Goal: Communication & Community: Answer question/provide support

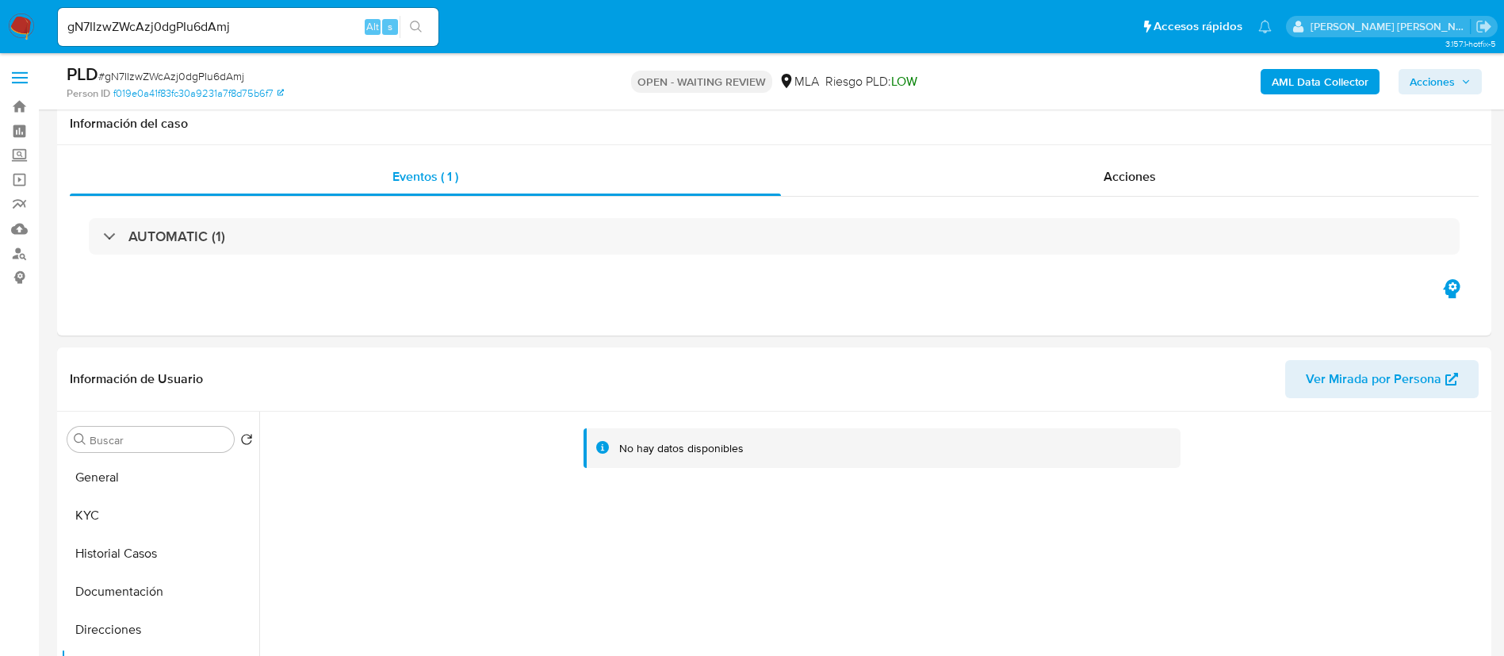
select select "10"
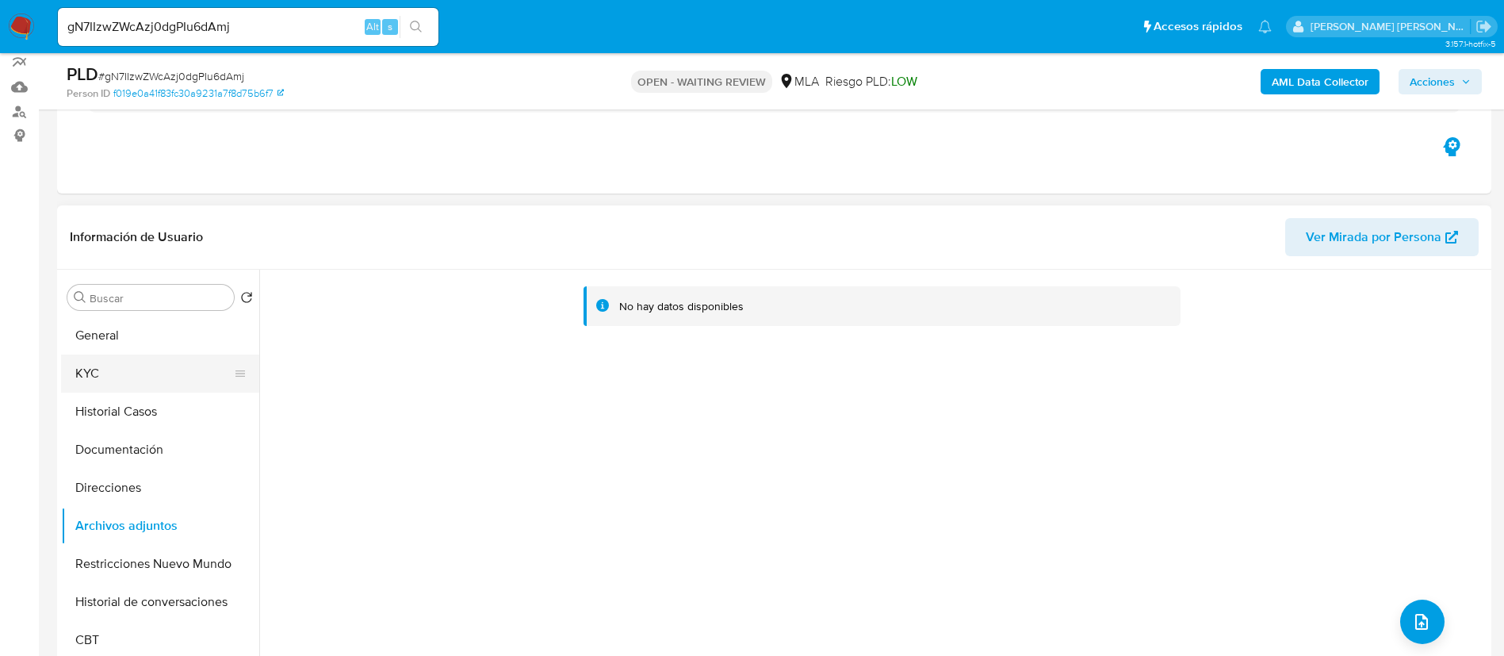
scroll to position [140, 0]
click at [121, 339] on button "General" at bounding box center [154, 337] width 186 height 38
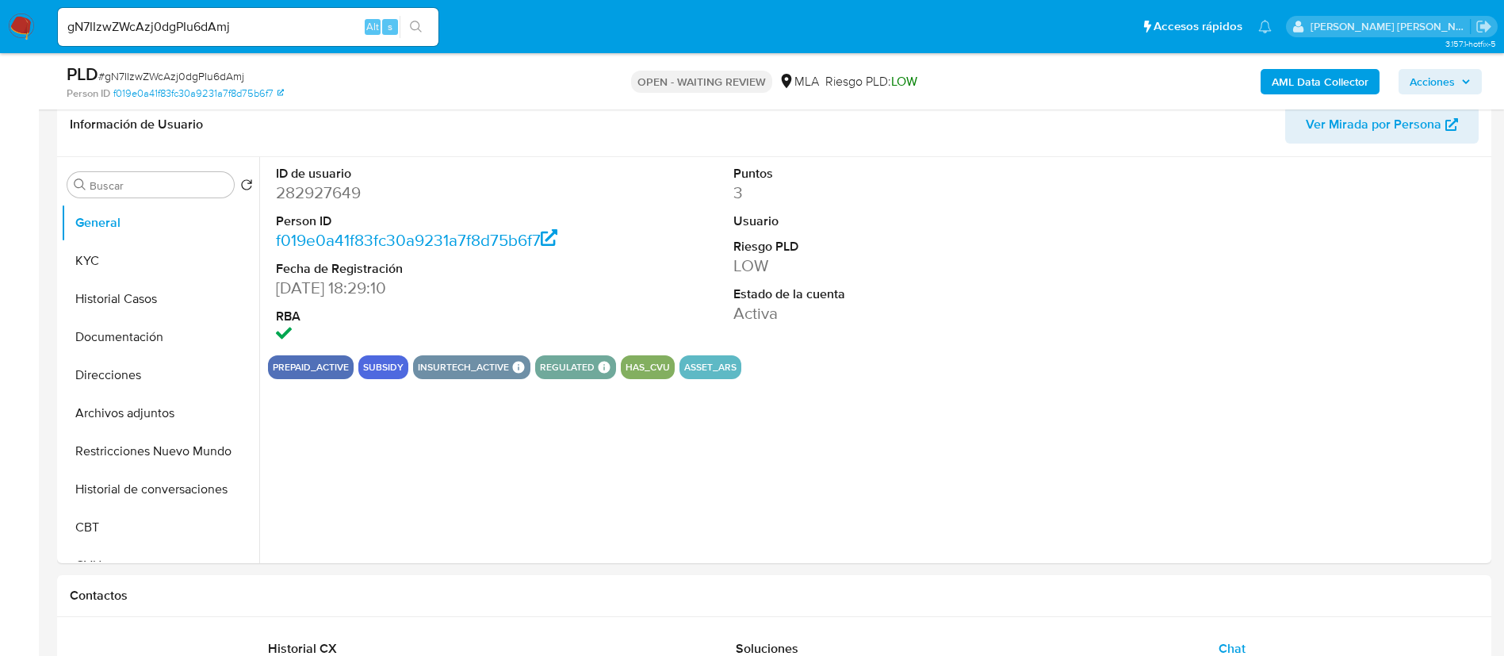
scroll to position [262, 0]
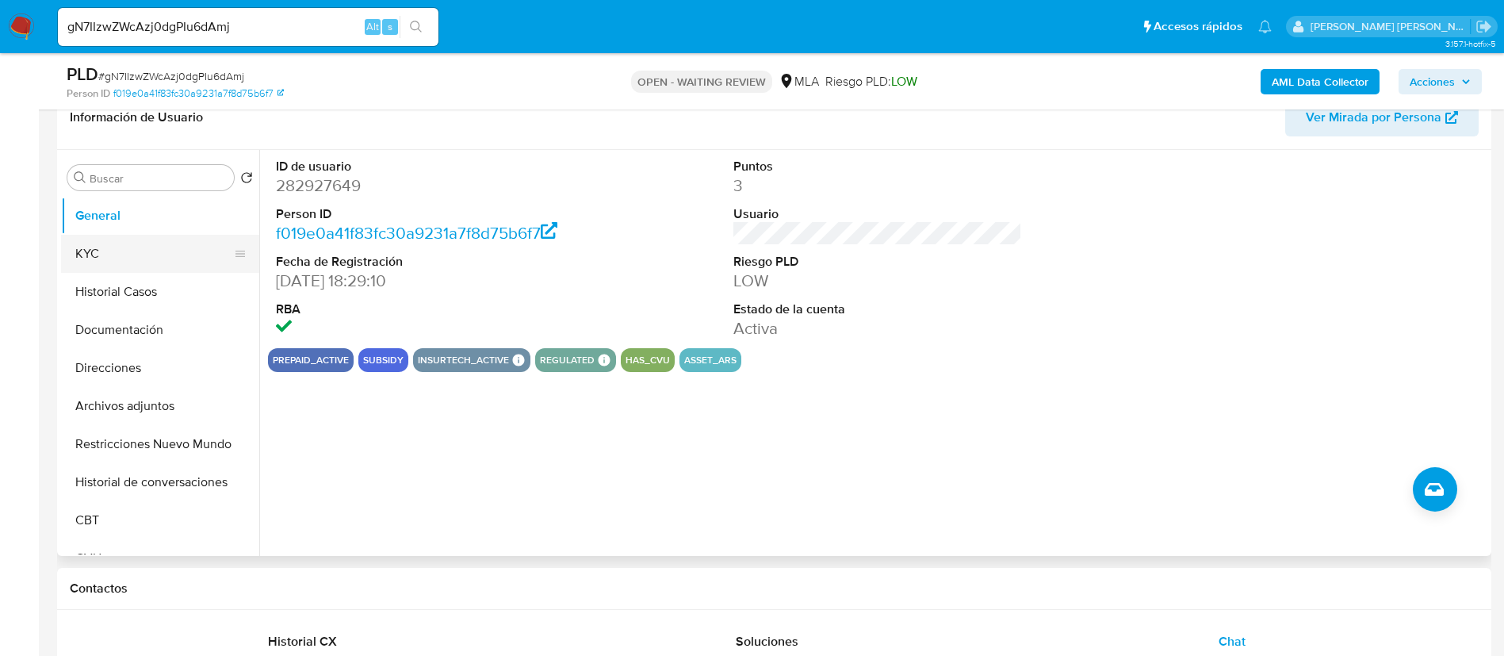
click at [106, 246] on button "KYC" at bounding box center [154, 254] width 186 height 38
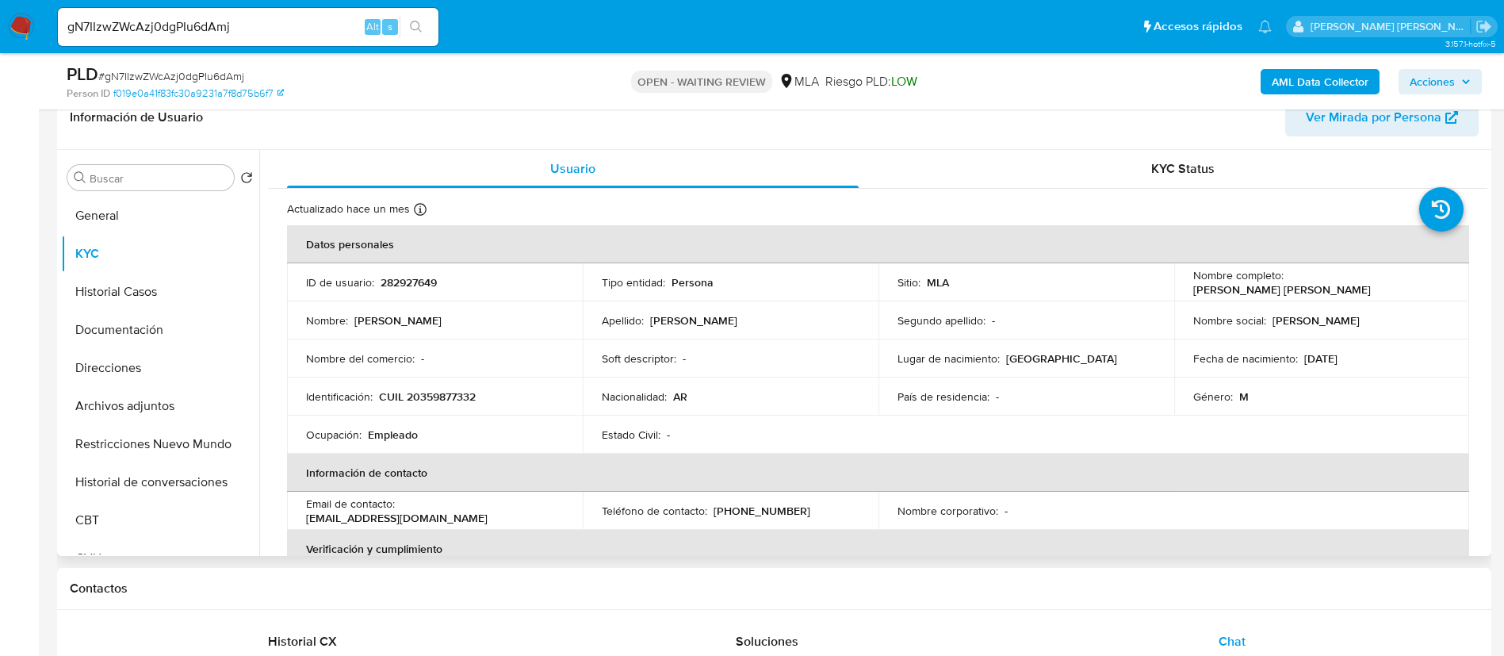
click at [430, 392] on p "CUIL 20359877332" at bounding box center [427, 396] width 97 height 14
copy p "20359877332"
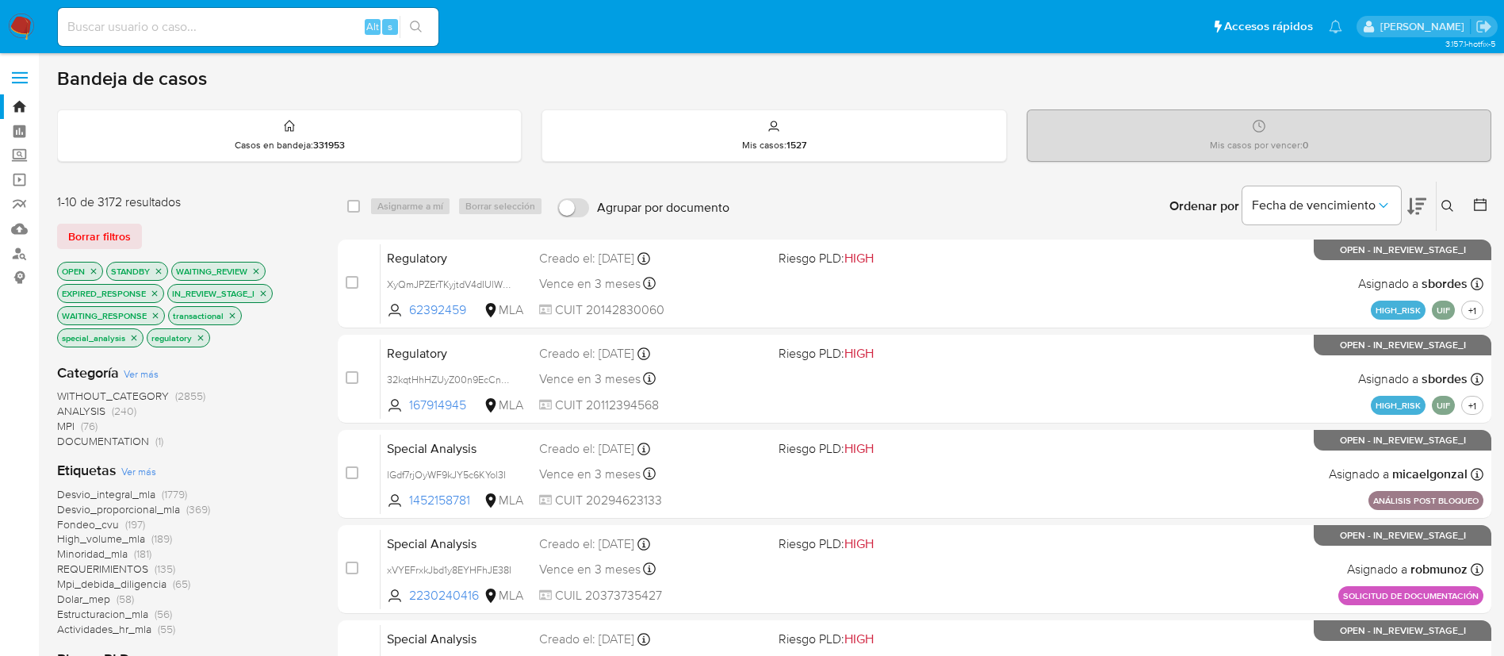
click at [1447, 203] on icon at bounding box center [1447, 206] width 13 height 13
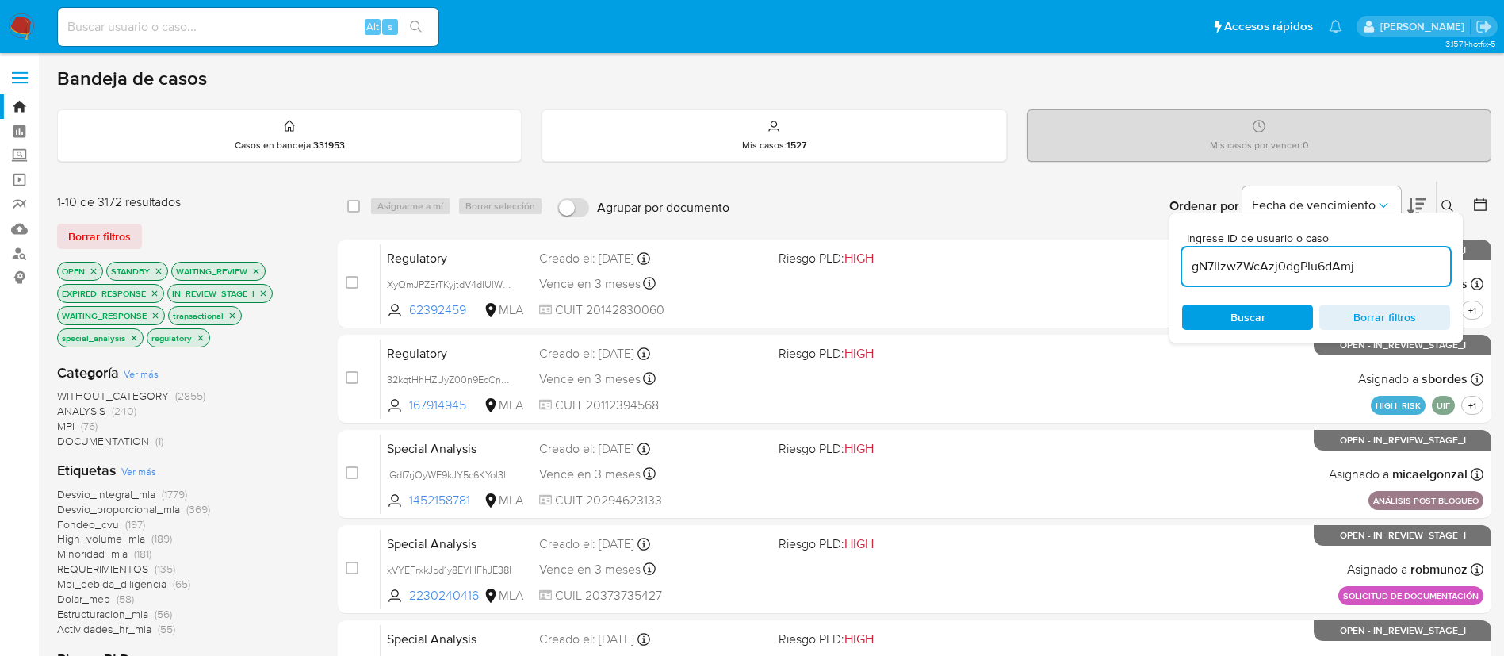
click at [1263, 266] on input "gN7IIzwZWcAzj0dgPIu6dAmj" at bounding box center [1316, 266] width 268 height 21
type input "gN7IIzwZWcAzj0dgPIu6dAmj"
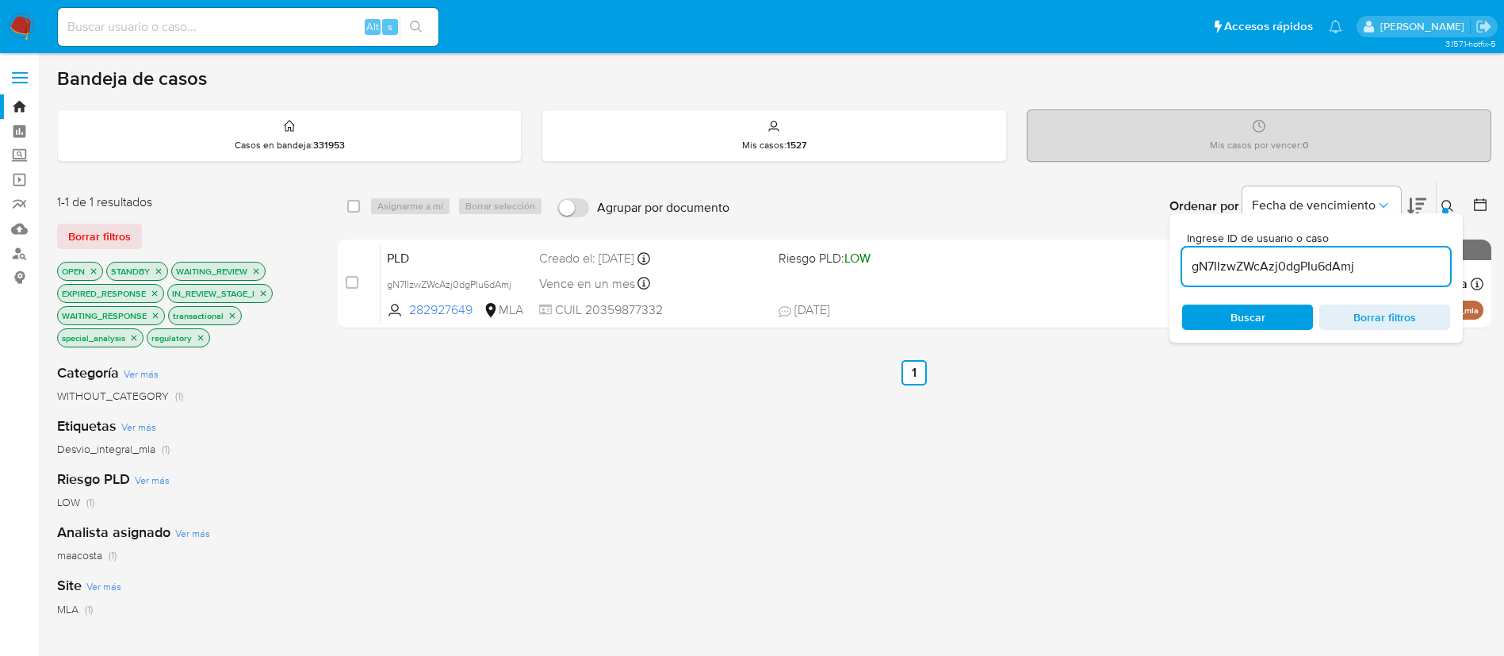
click at [346, 210] on div "select-all-cases-checkbox Asignarme a mí Borrar selección Agrupar por documento…" at bounding box center [915, 206] width 1154 height 49
click at [356, 210] on input "checkbox" at bounding box center [353, 206] width 13 height 13
checkbox input "true"
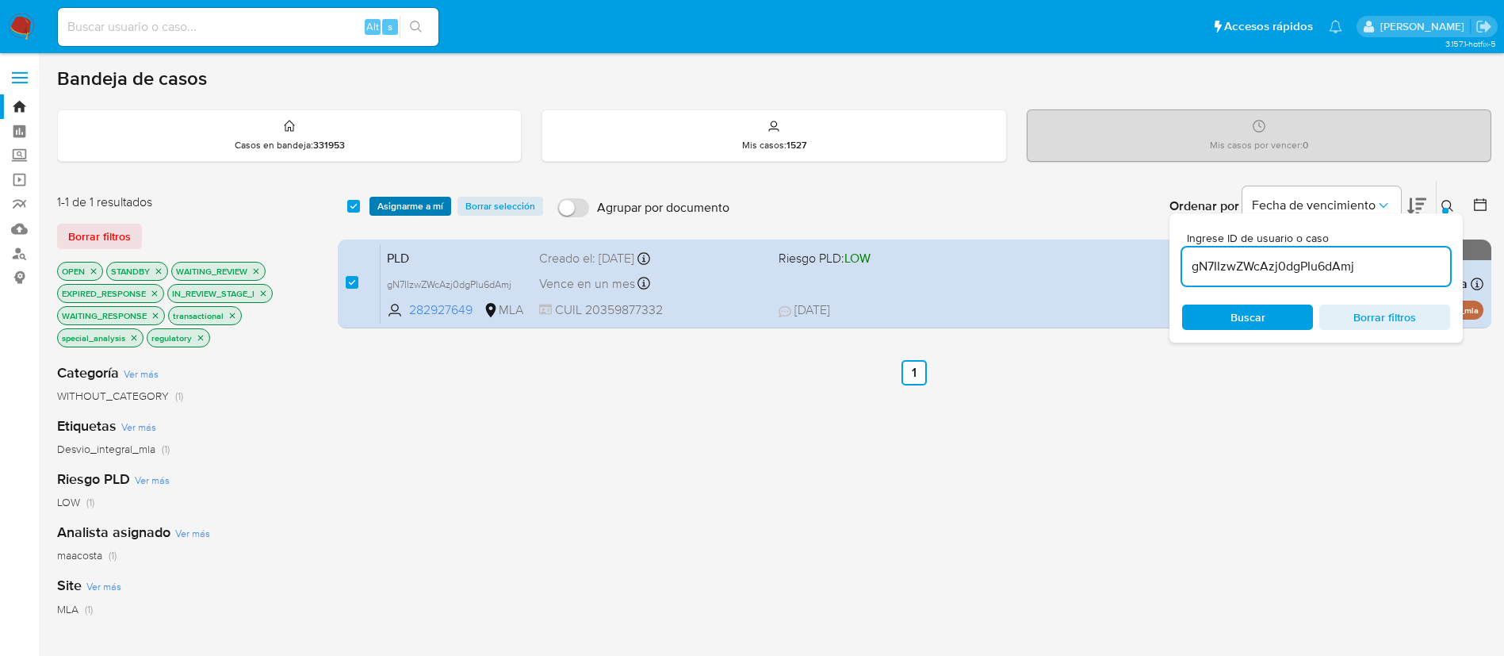
click at [389, 209] on span "Asignarme a mí" at bounding box center [410, 206] width 66 height 16
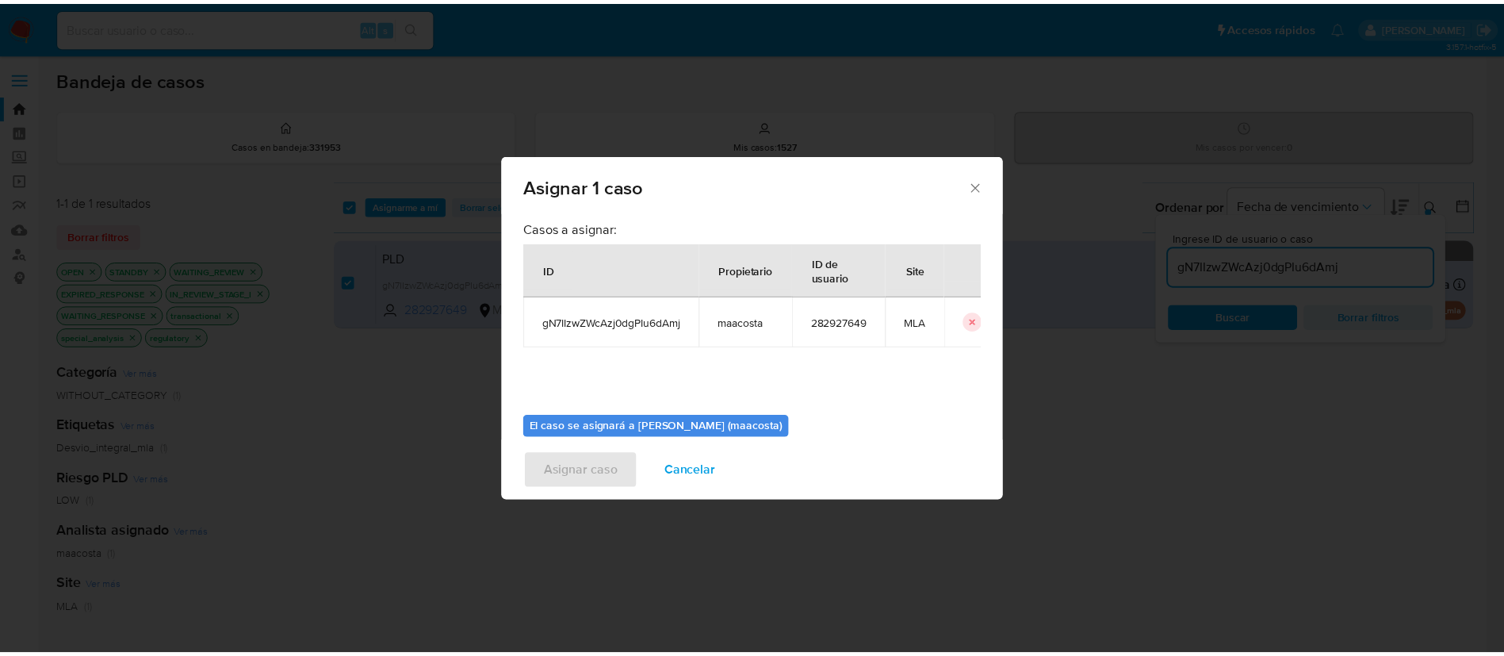
scroll to position [82, 0]
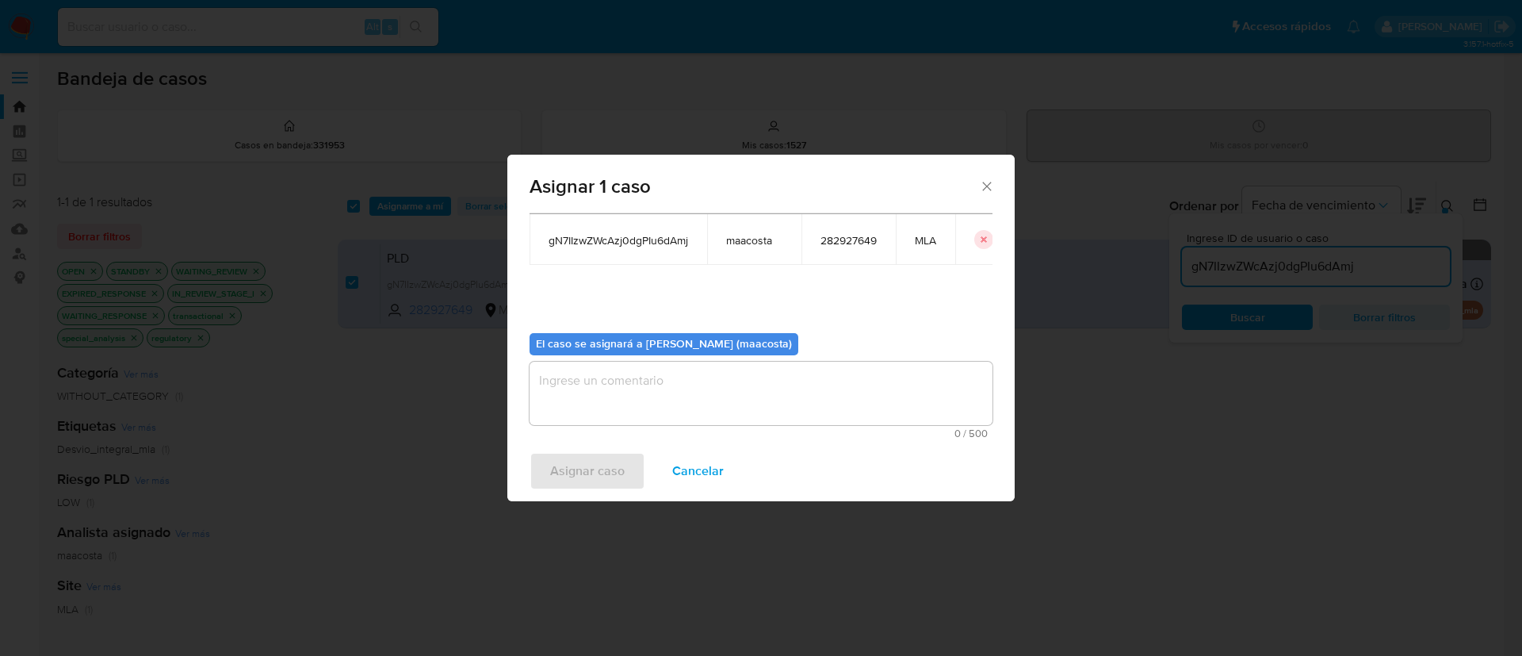
click at [698, 411] on textarea "assign-modal" at bounding box center [761, 393] width 463 height 63
click at [572, 465] on span "Asignar caso" at bounding box center [587, 470] width 75 height 35
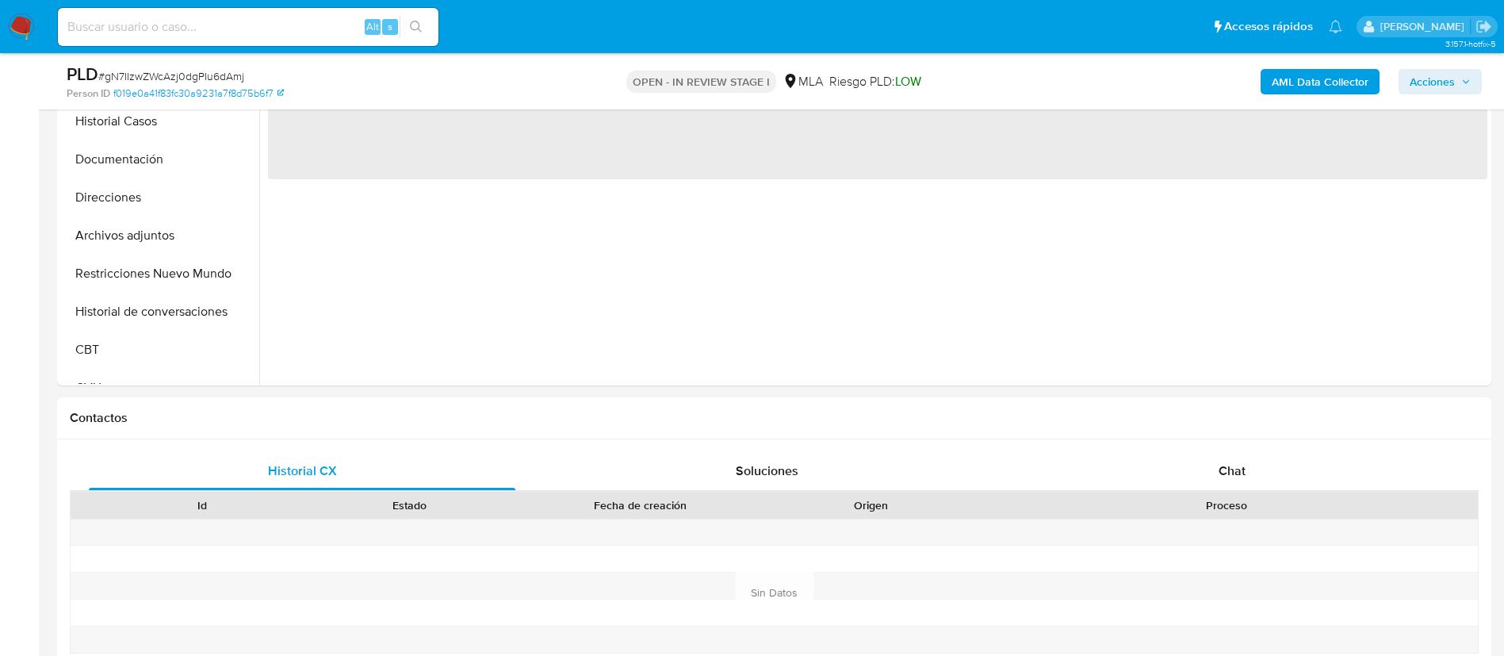
scroll to position [439, 0]
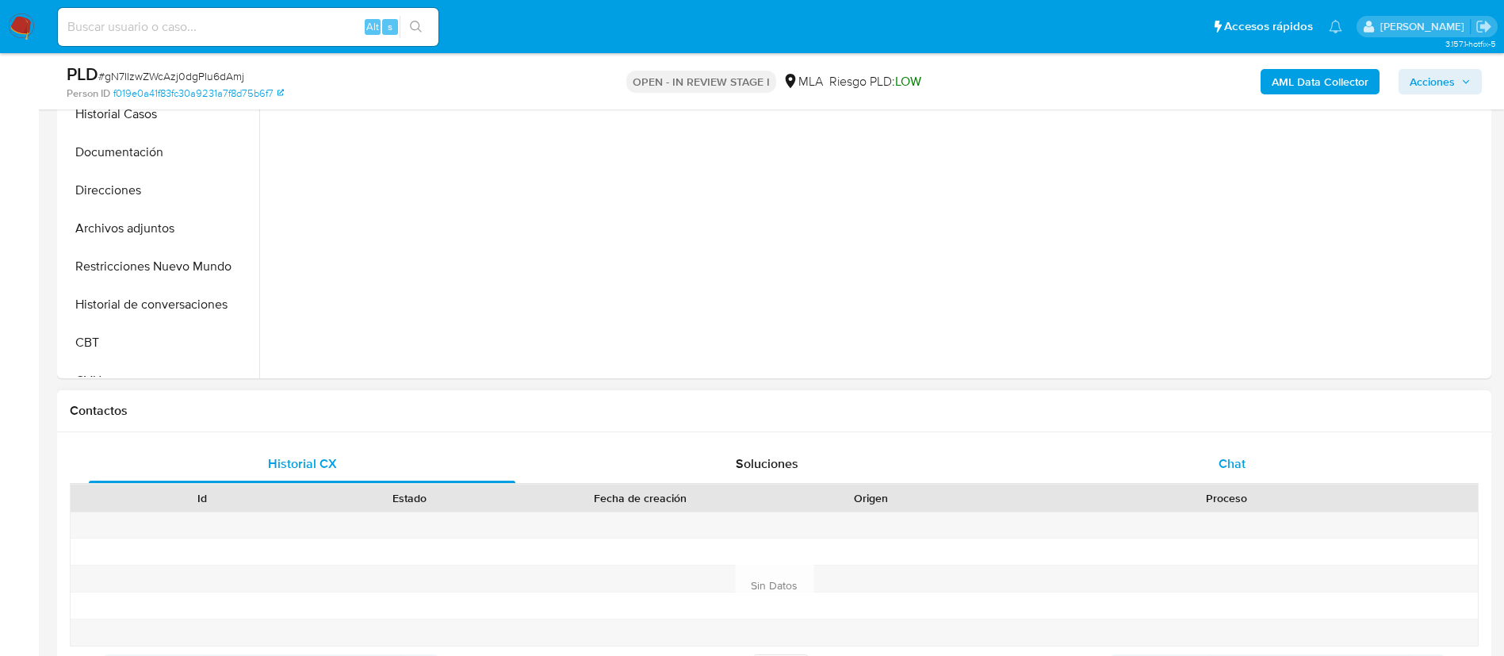
click at [1243, 469] on span "Chat" at bounding box center [1232, 463] width 27 height 18
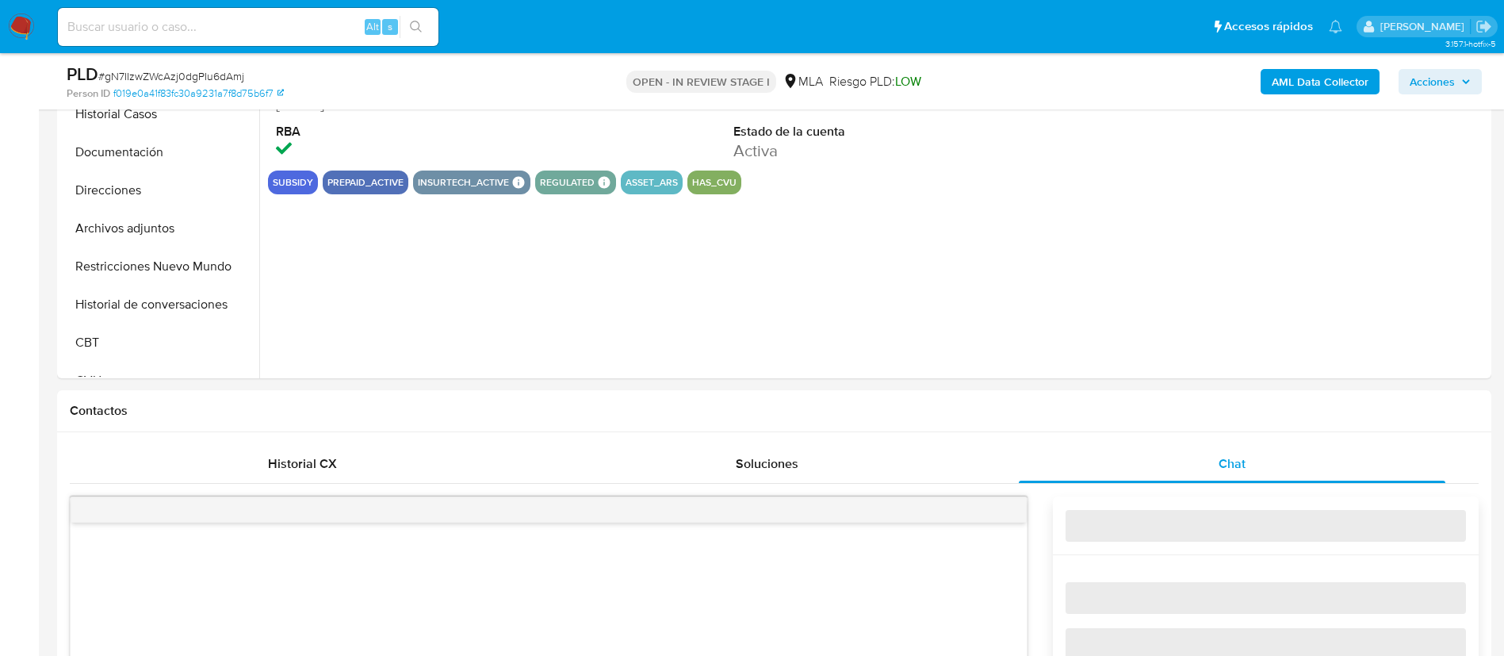
select select "10"
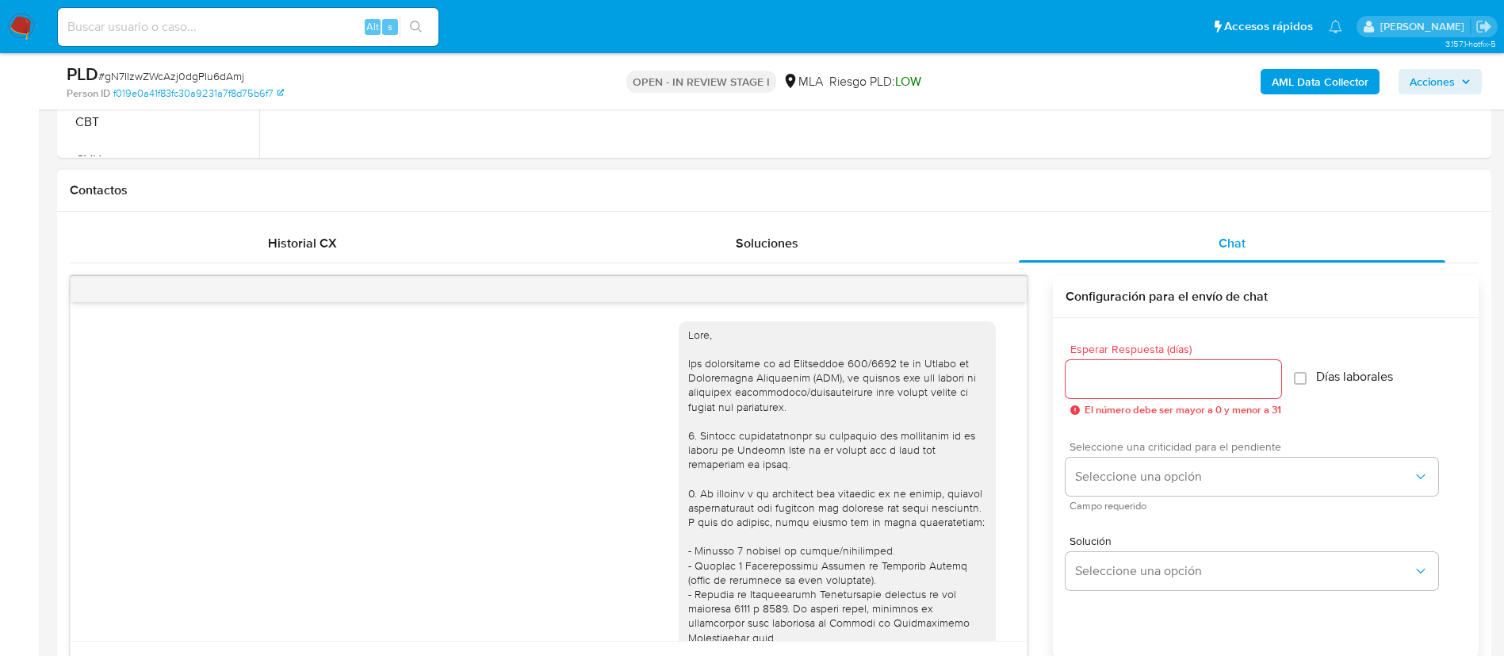
scroll to position [1048, 0]
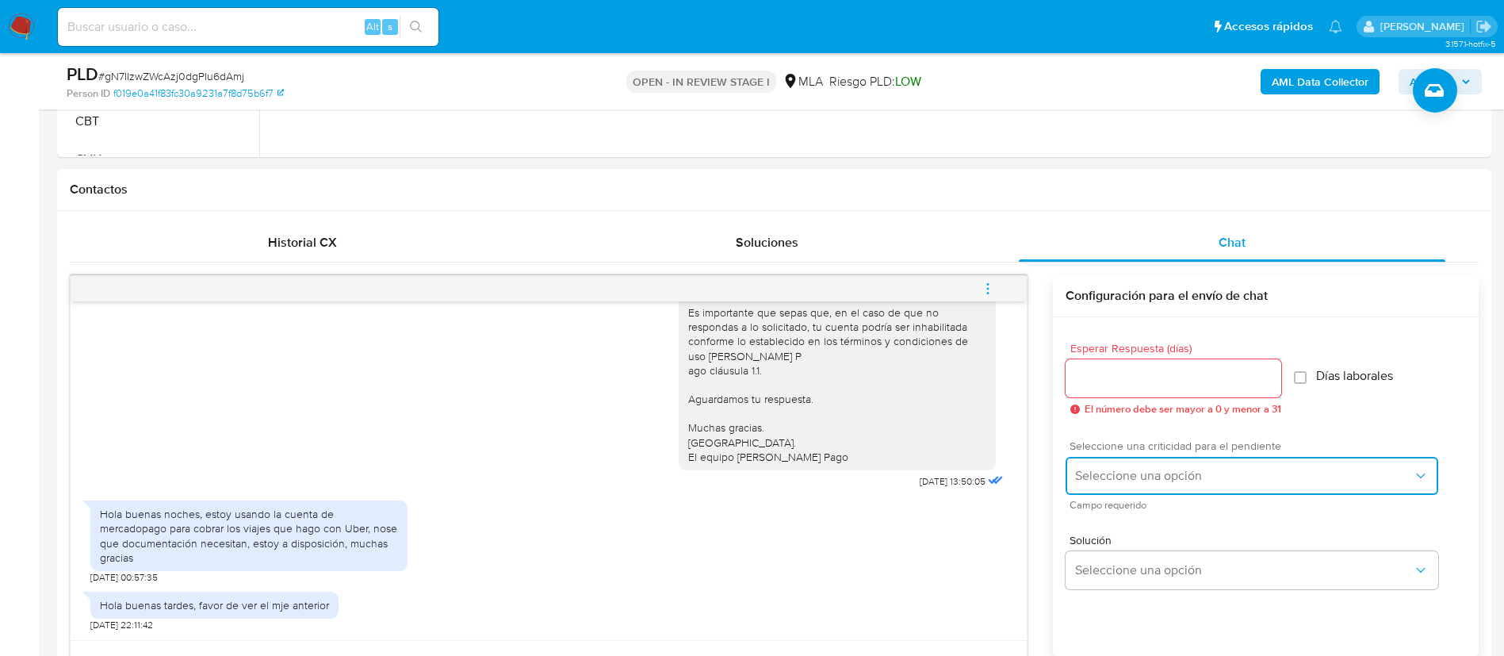
click at [1105, 487] on button "Seleccione una opción" at bounding box center [1252, 476] width 373 height 38
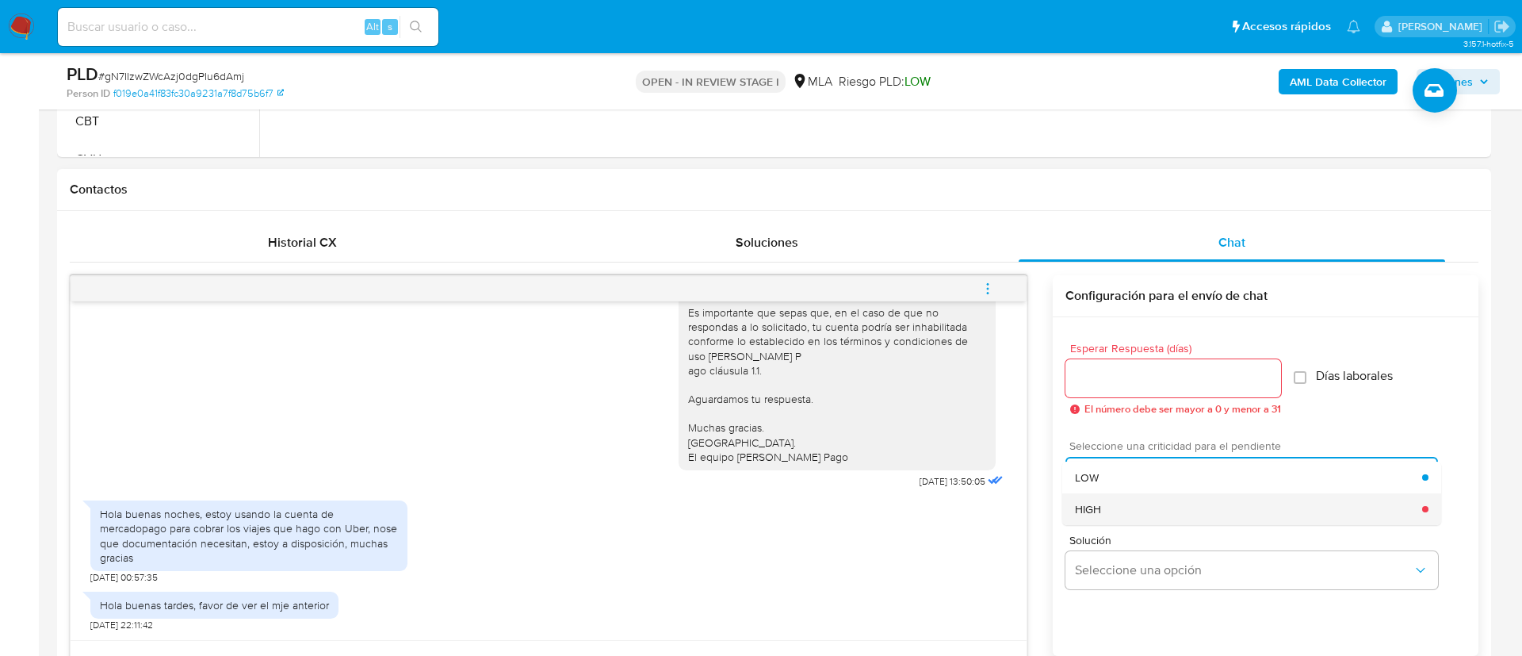
click at [1096, 503] on span "HIGH" at bounding box center [1088, 509] width 26 height 14
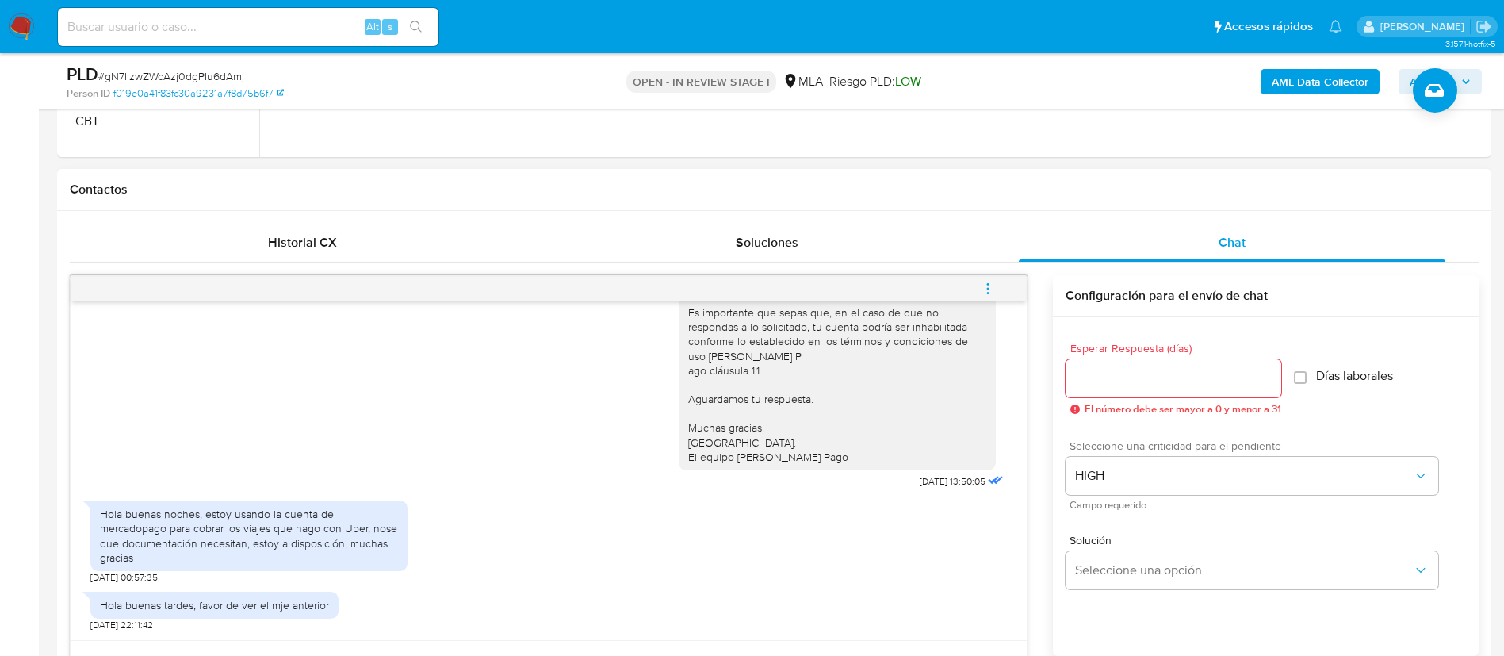
click at [1085, 383] on input "Esperar Respuesta (días)" at bounding box center [1174, 378] width 216 height 21
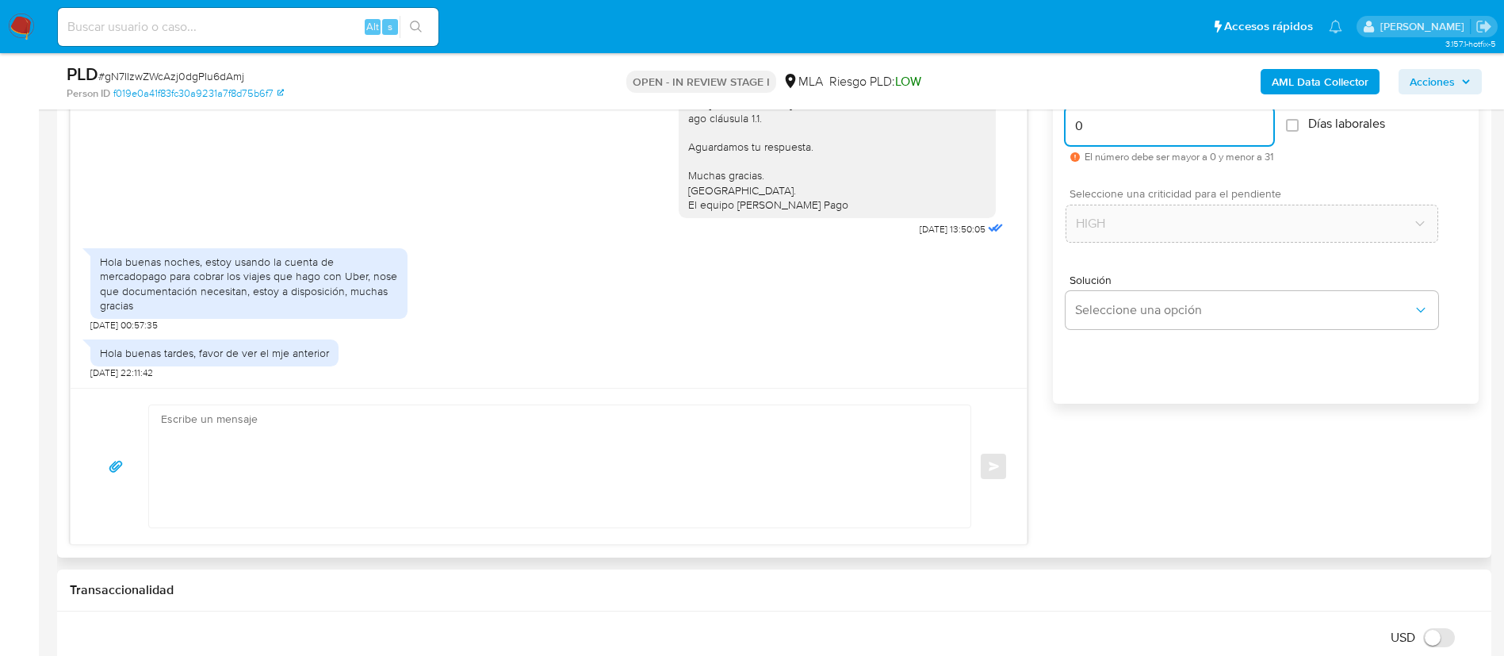
scroll to position [918, 0]
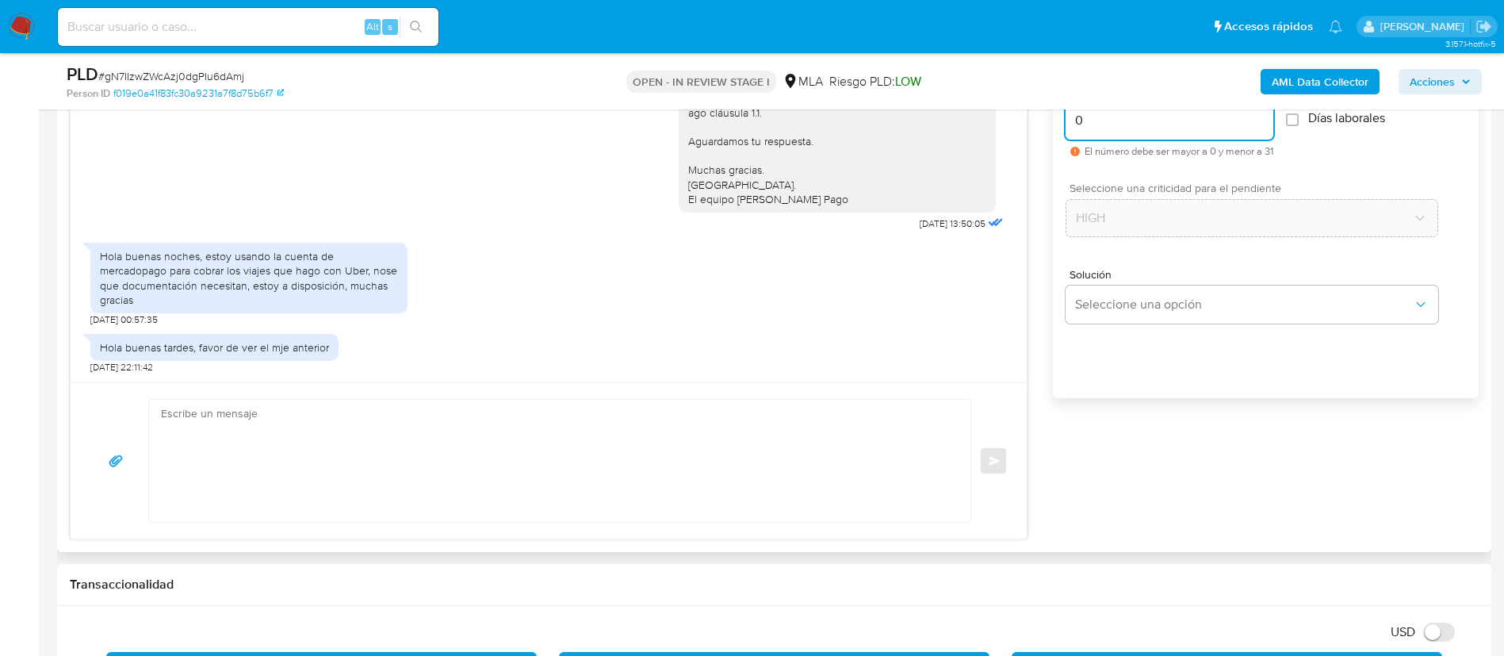
type input "0"
click at [814, 461] on textarea at bounding box center [556, 461] width 790 height 122
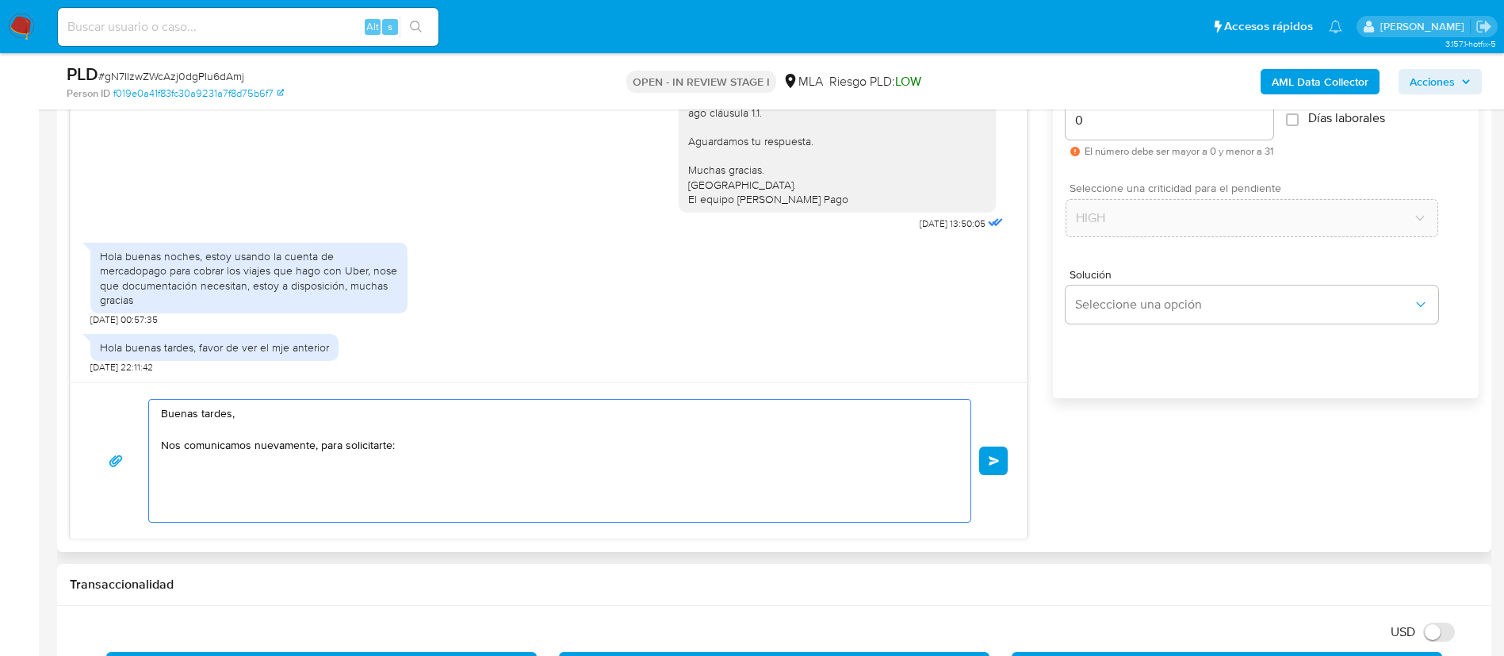
paste textarea "De acuerdo a la actividad que realices en tu cuenta, adjunta la siguiente docum…"
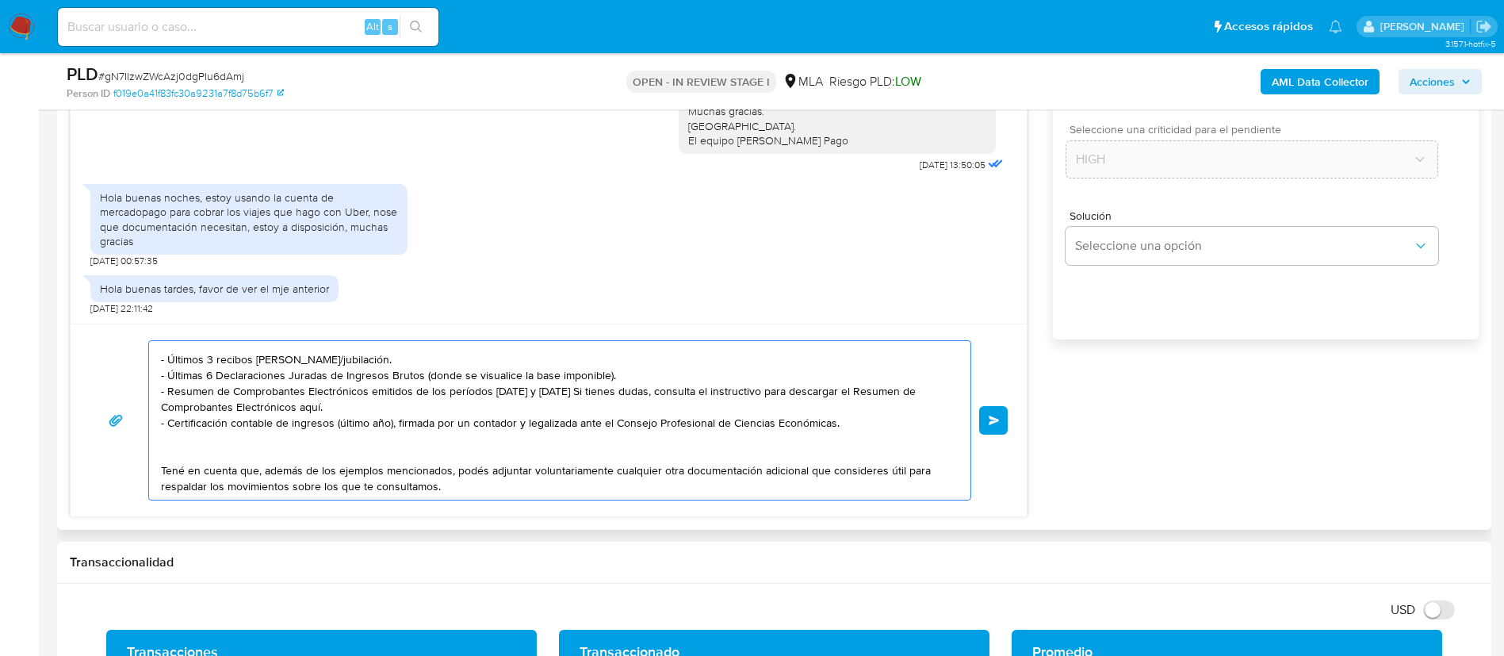
scroll to position [154, 0]
click at [202, 462] on textarea "Buenas tardes, Nos comunicamos nuevamente, para solicitarte: De acuerdo a la ac…" at bounding box center [556, 420] width 790 height 159
paste textarea "Proporciona el vínculo con las siguientes contrapartes con las que operaste, el…"
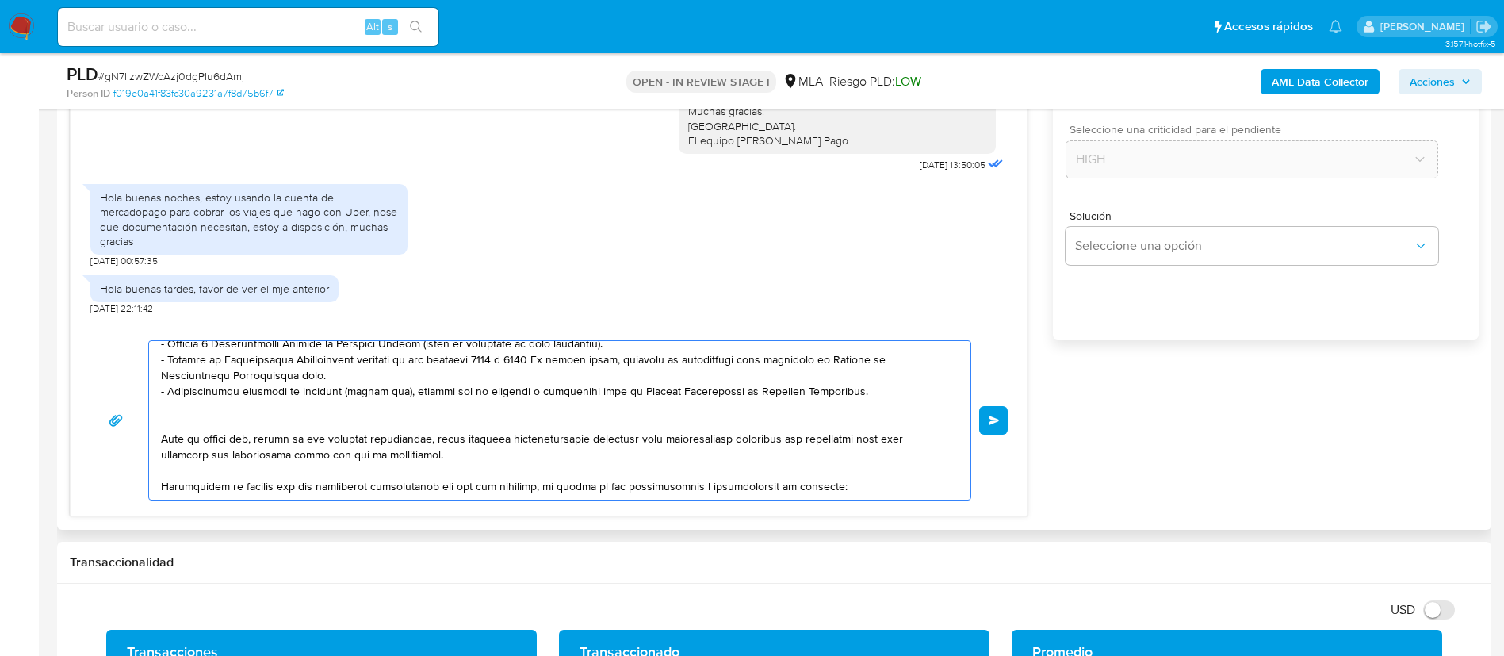
paste textarea "- Wml Technologies - 30718326210 (ACTIVIDAD: ) , de quien recibe 28 transferenc…"
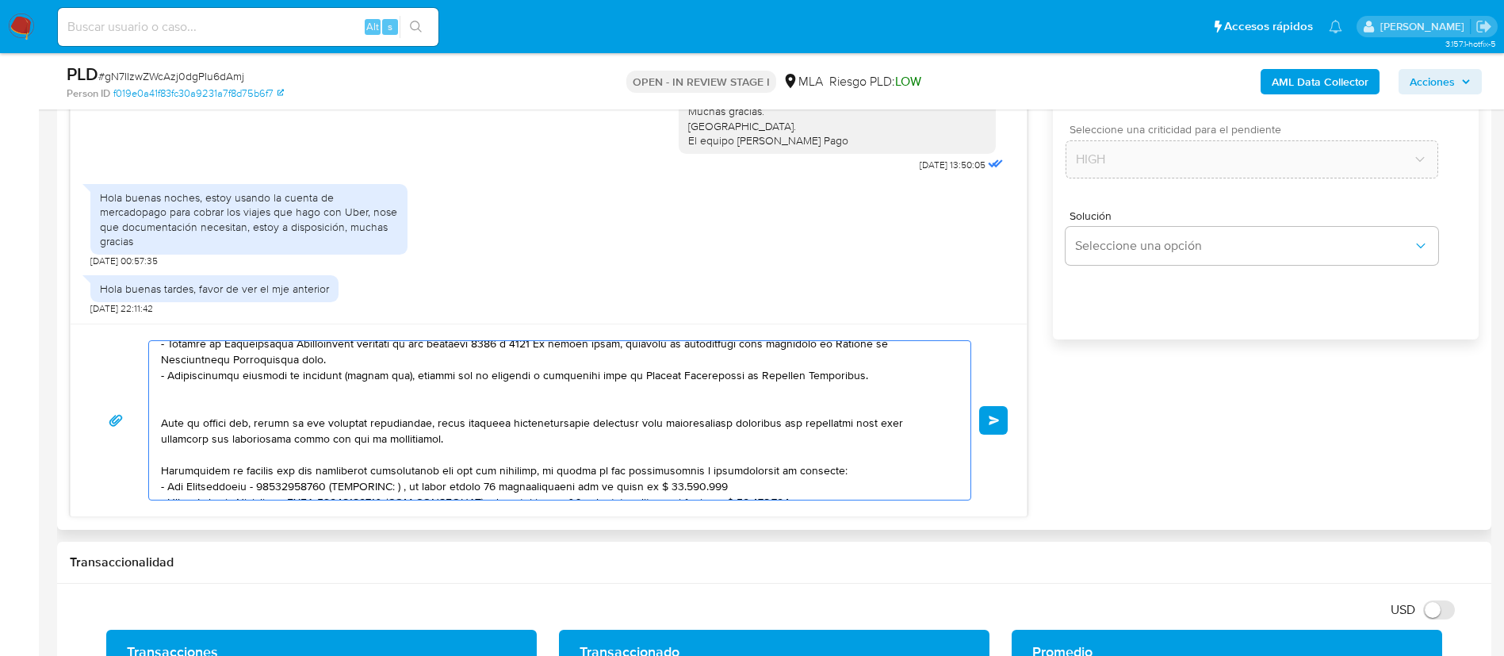
scroll to position [196, 0]
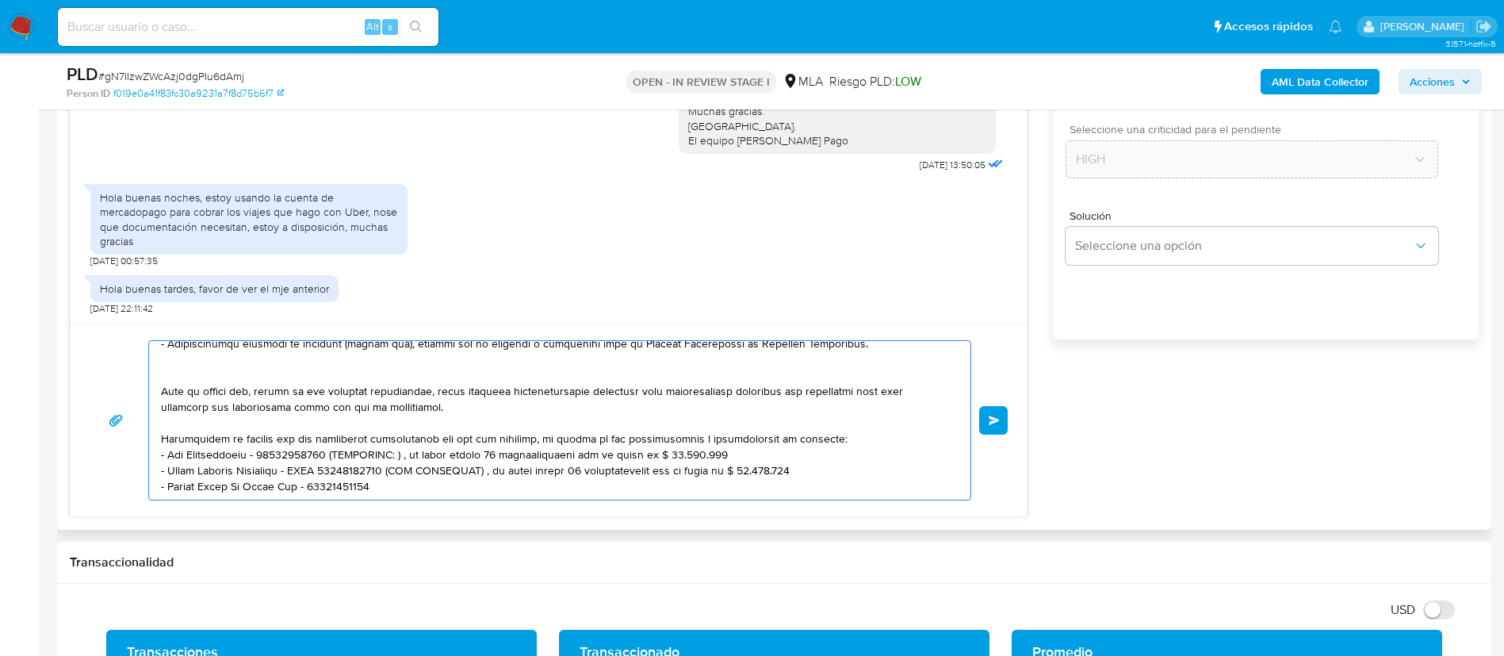
click at [397, 458] on textarea at bounding box center [556, 420] width 790 height 159
drag, startPoint x: 398, startPoint y: 458, endPoint x: 840, endPoint y: 454, distance: 441.6
click at [840, 454] on textarea at bounding box center [556, 420] width 790 height 159
drag, startPoint x: 737, startPoint y: 440, endPoint x: 392, endPoint y: 446, distance: 344.1
click at [392, 446] on textarea at bounding box center [556, 420] width 790 height 159
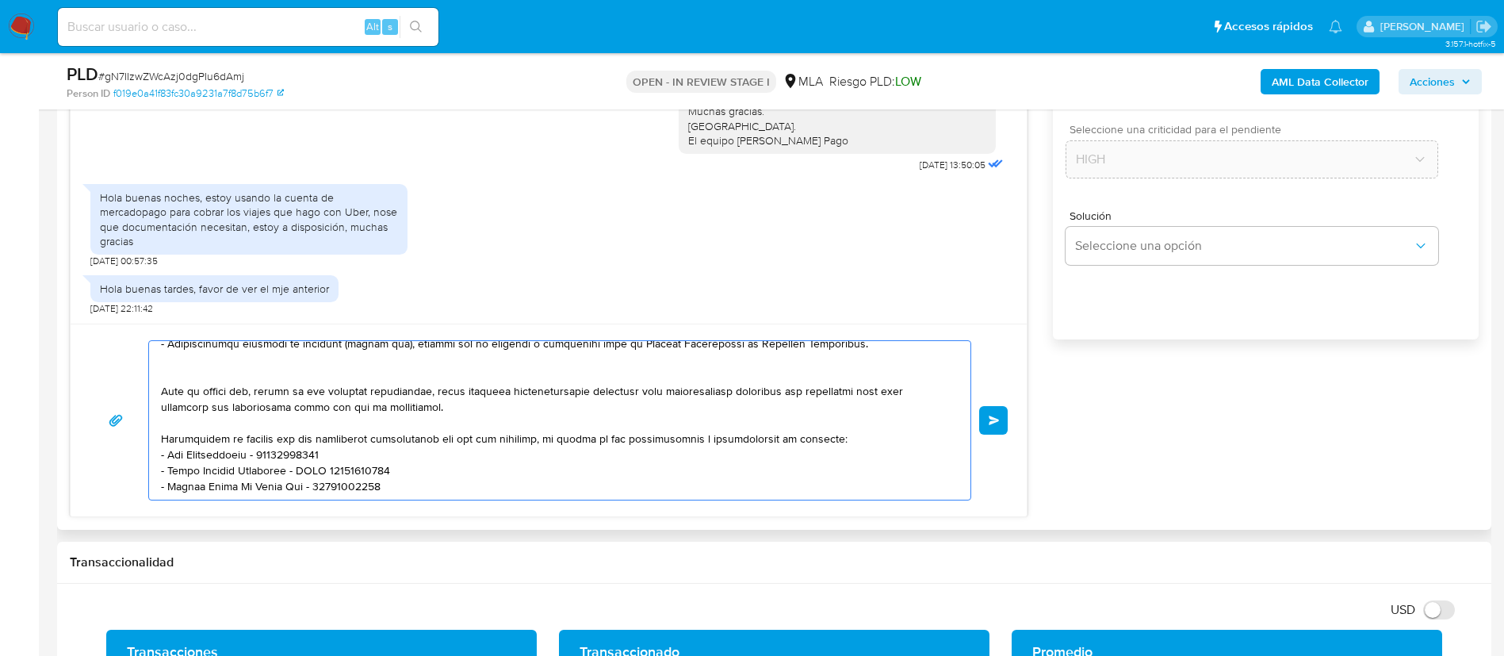
scroll to position [212, 0]
click at [413, 487] on textarea at bounding box center [556, 420] width 790 height 159
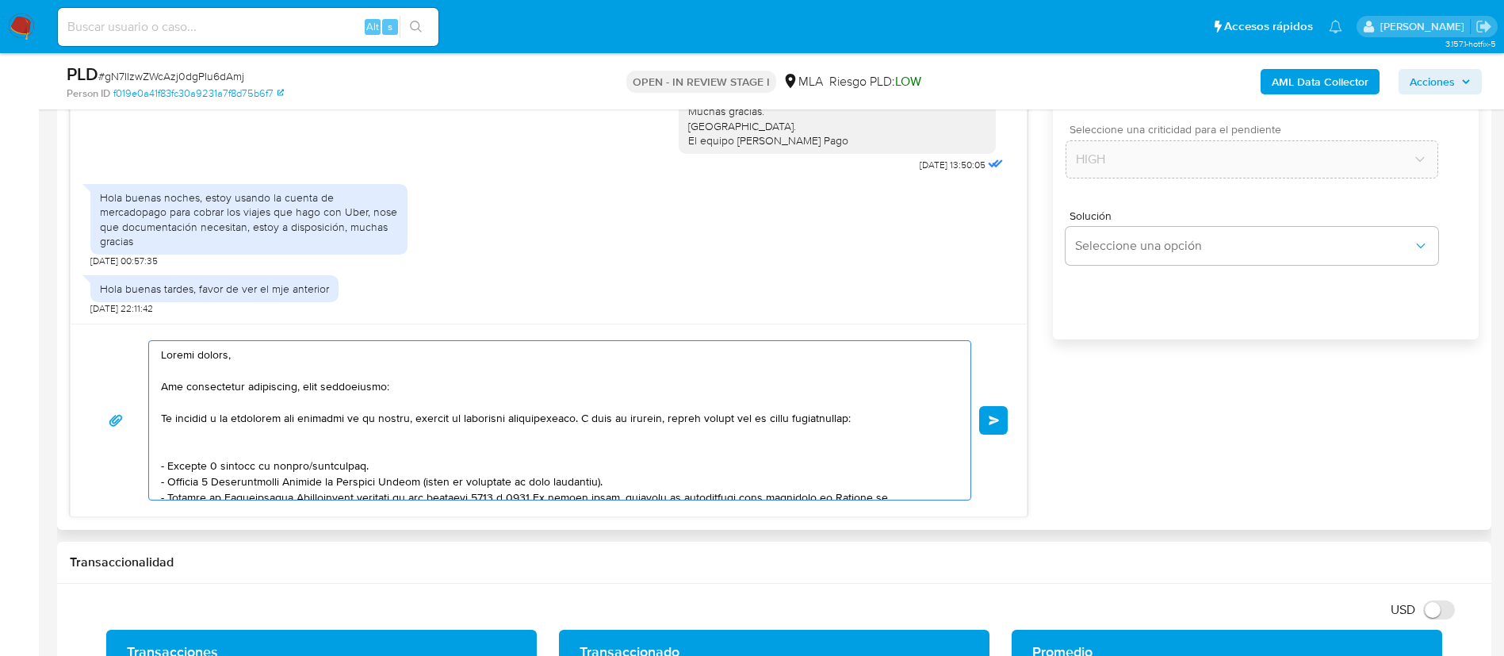
scroll to position [904, 0]
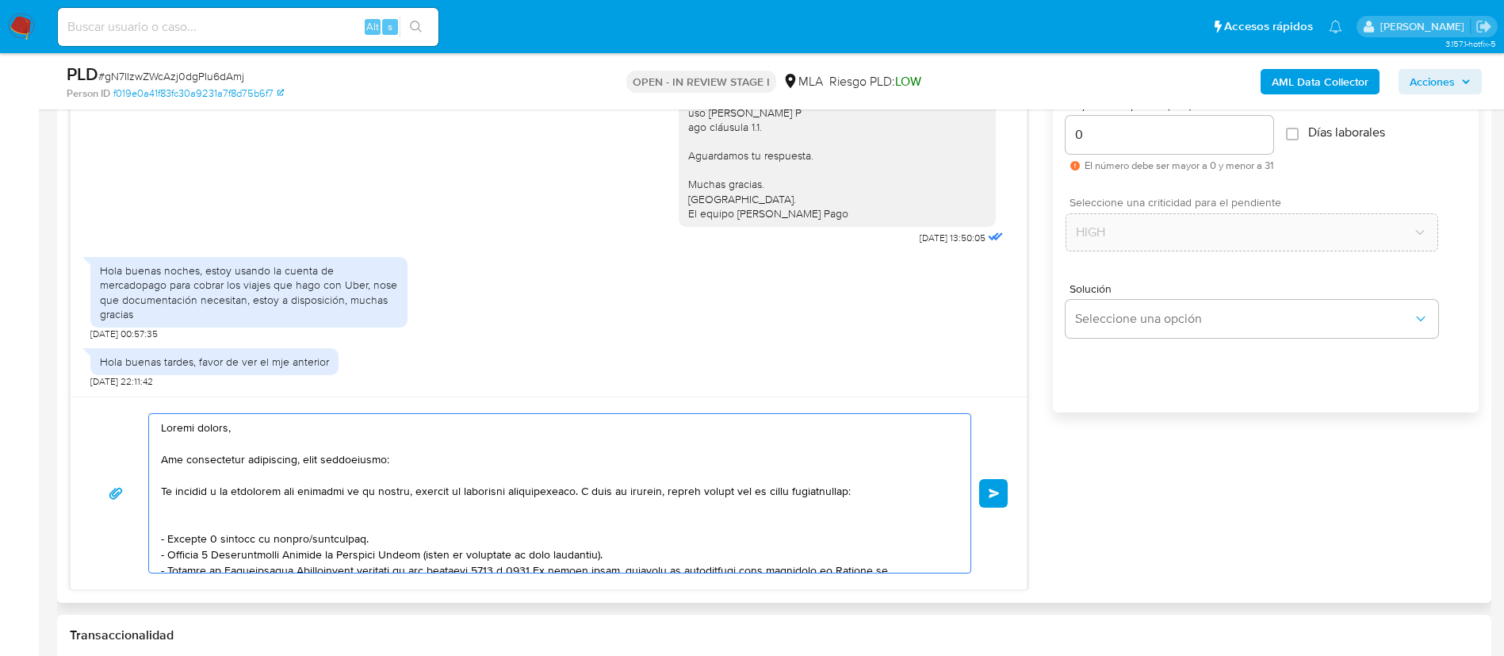
type textarea "Buenas tardes, Nos comunicamos nuevamente, para solicitarte: De acuerdo a la ac…"
click at [1010, 489] on div "Enviar" at bounding box center [549, 492] width 956 height 193
click at [993, 492] on span "Enviar" at bounding box center [994, 493] width 11 height 10
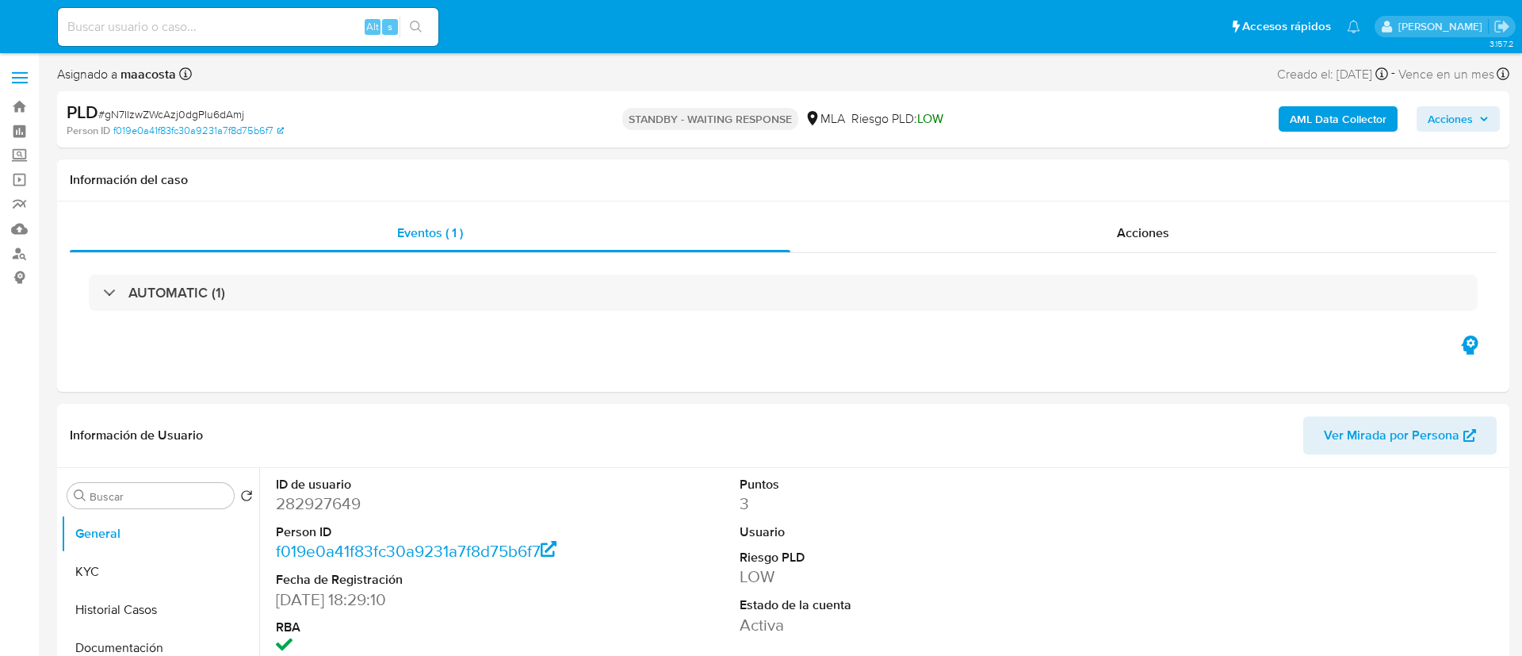
select select "10"
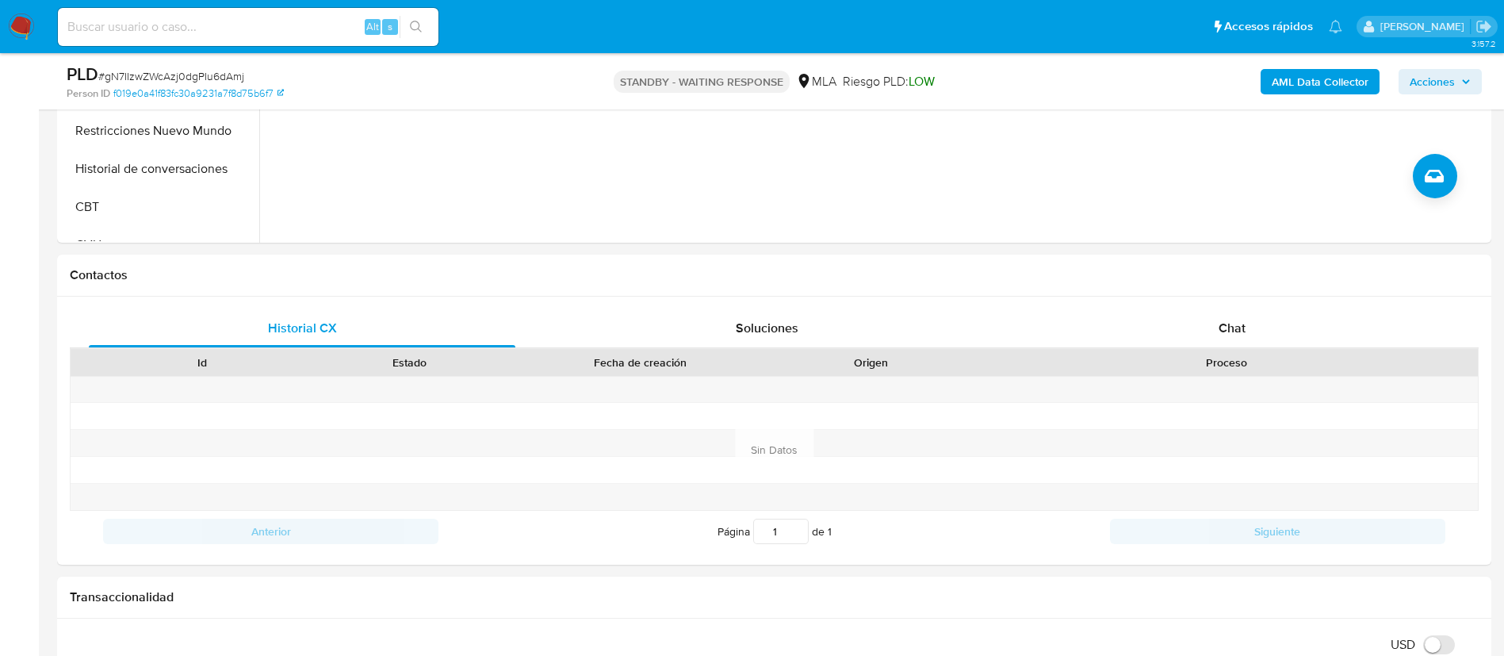
scroll to position [594, 0]
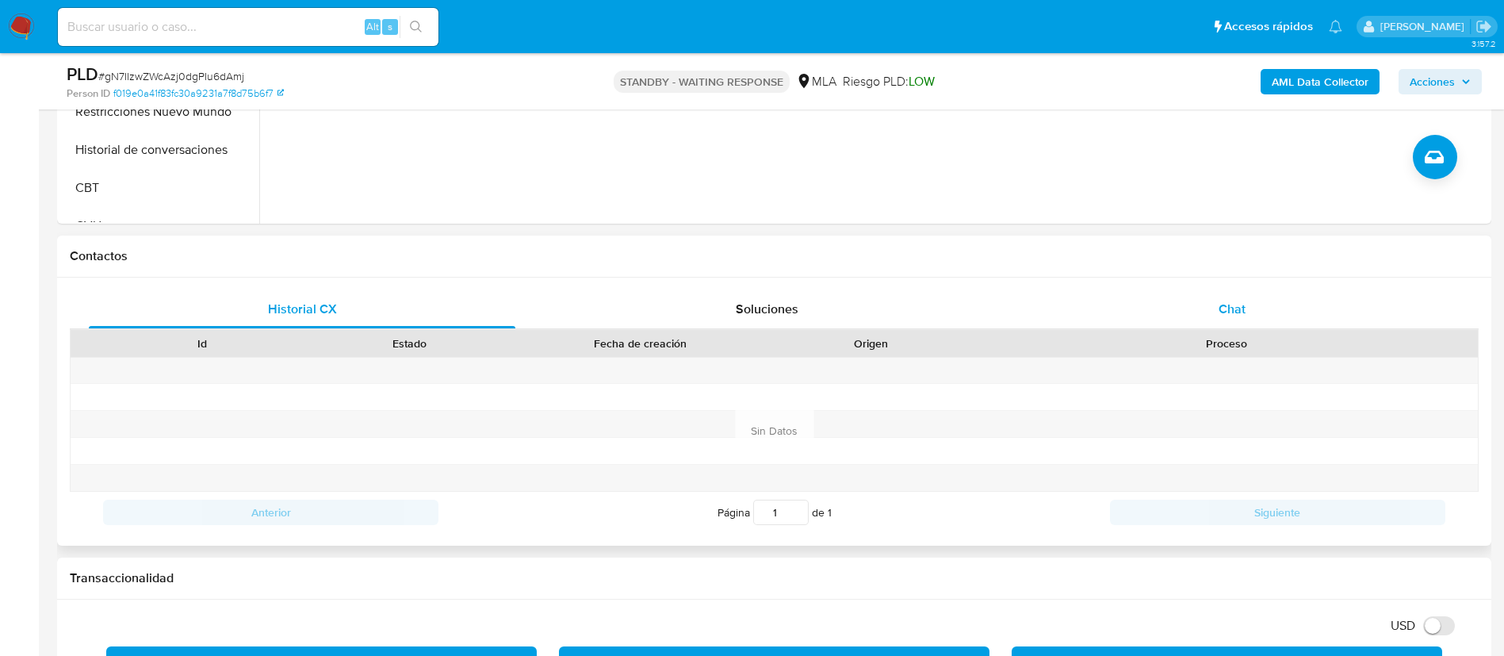
click at [1252, 316] on div "Chat" at bounding box center [1232, 309] width 427 height 38
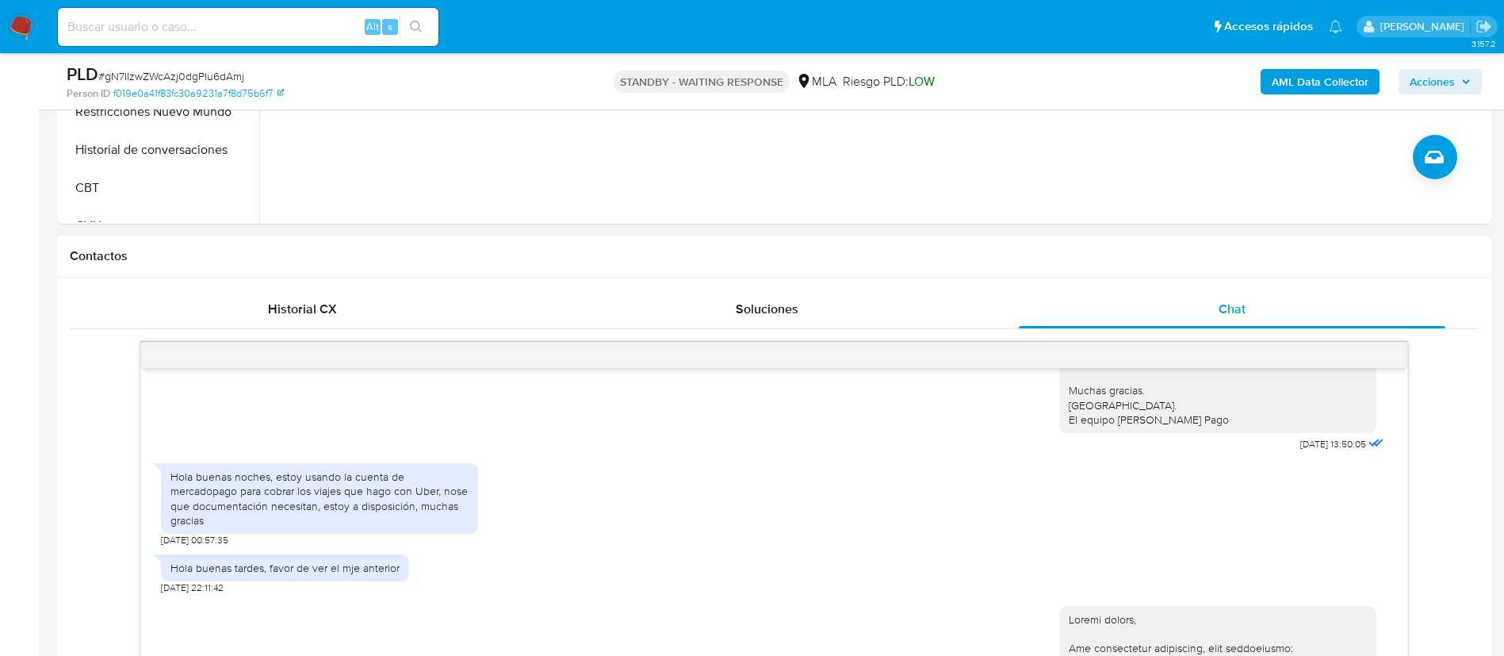
scroll to position [1108, 0]
click at [252, 528] on div "Hola buenas noches, estoy usando la cuenta de mercadopago para cobrar los viaje…" at bounding box center [319, 499] width 298 height 58
click at [248, 528] on div "Hola buenas noches, estoy usando la cuenta de mercadopago para cobrar los viaje…" at bounding box center [319, 499] width 298 height 58
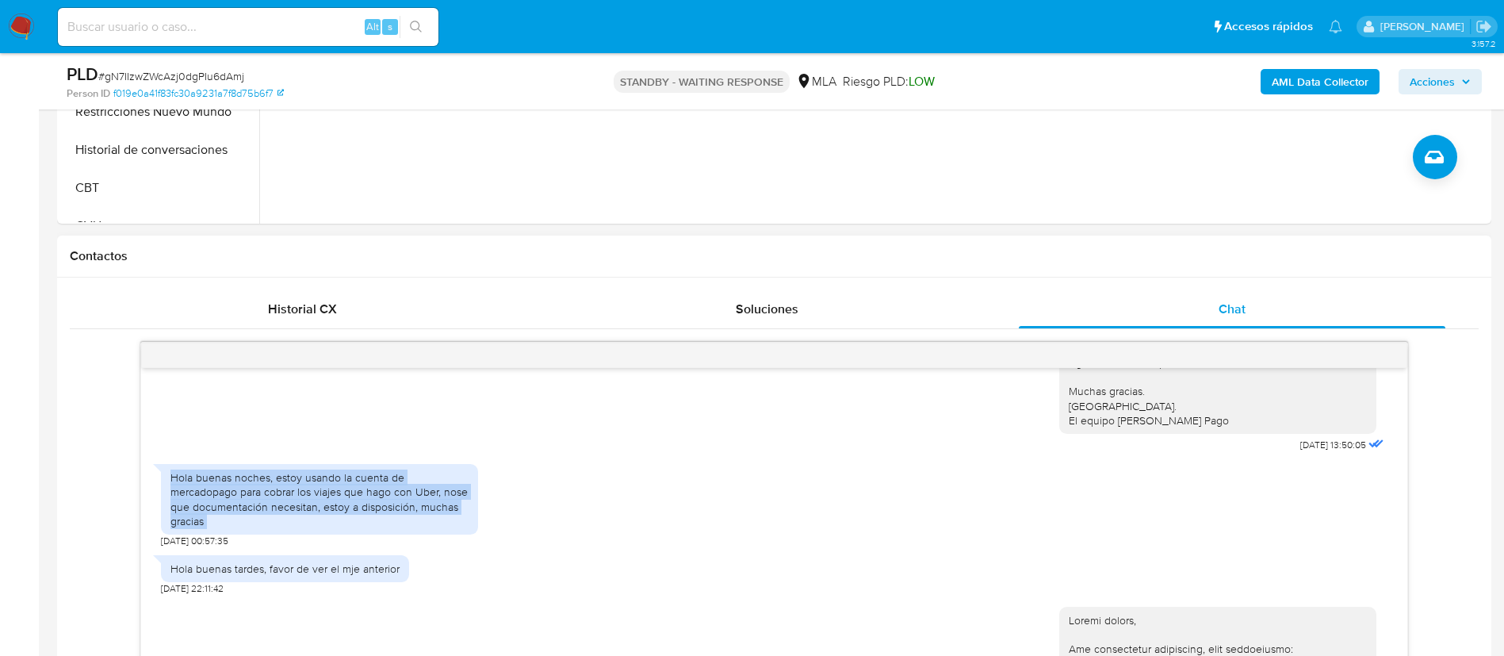
copy div "Hola buenas noches, estoy usando la cuenta de mercadopago para cobrar los viaje…"
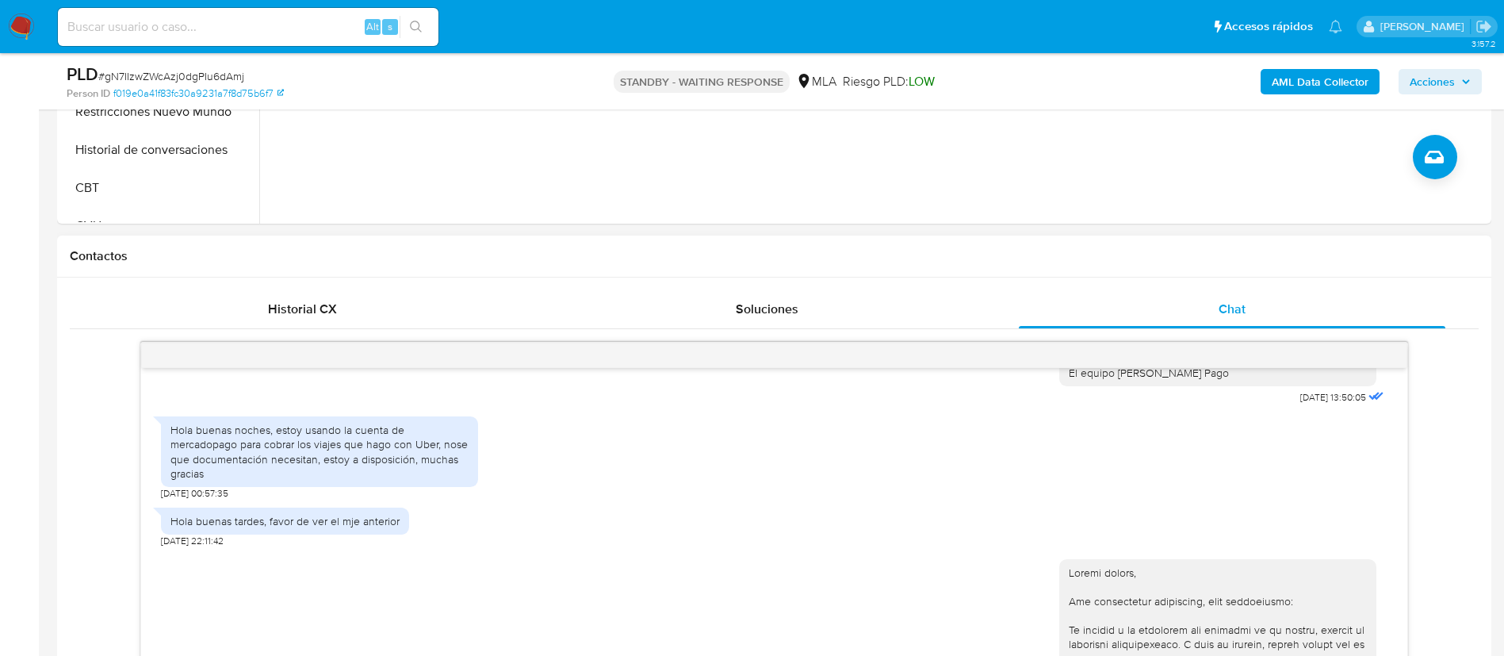
click at [256, 528] on div "Hola buenas tardes, favor de ver el mje anterior" at bounding box center [284, 521] width 229 height 14
copy div "Hola buenas tardes, favor de ver el mje anterior"
drag, startPoint x: 1261, startPoint y: 439, endPoint x: 1312, endPoint y: 443, distance: 51.7
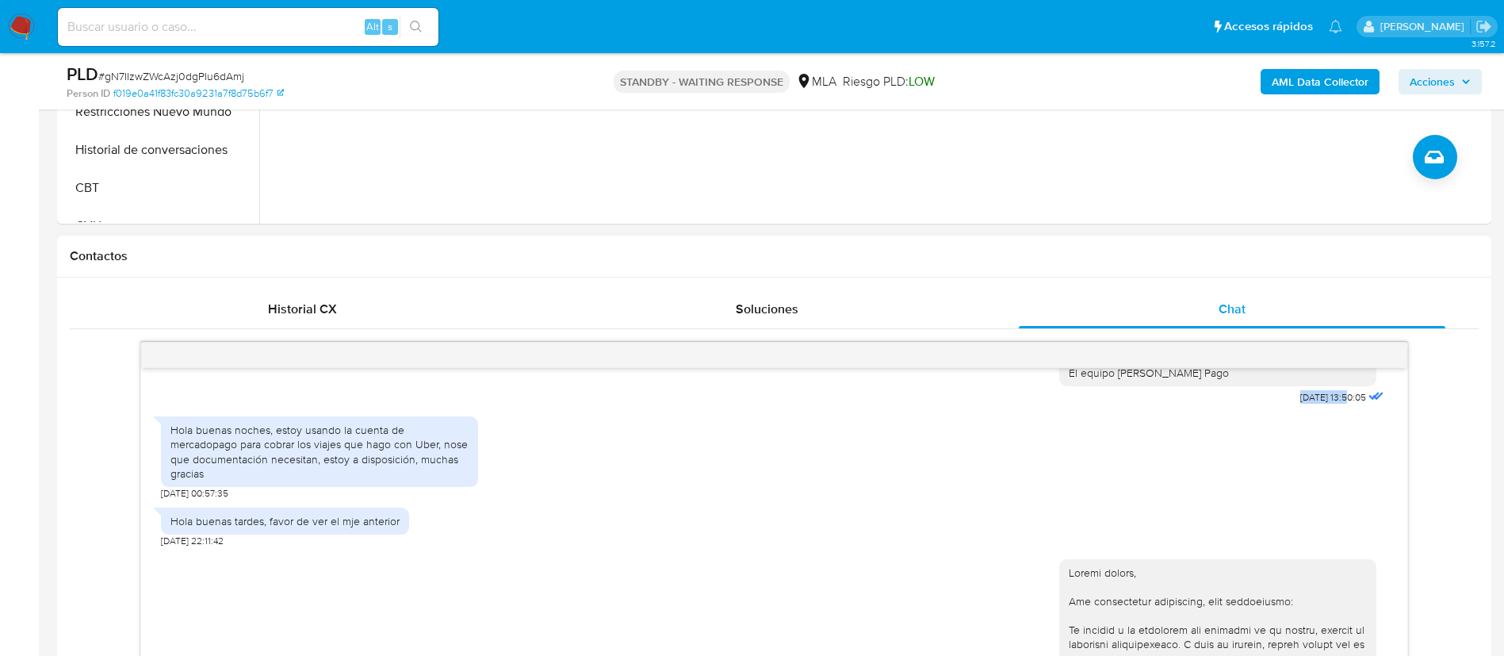
click at [1312, 408] on div "Hola, Esperamos que te encuentres muy bien. Te consultamos si tuviste oportunid…" at bounding box center [1223, 248] width 328 height 320
copy span "21/07/2025"
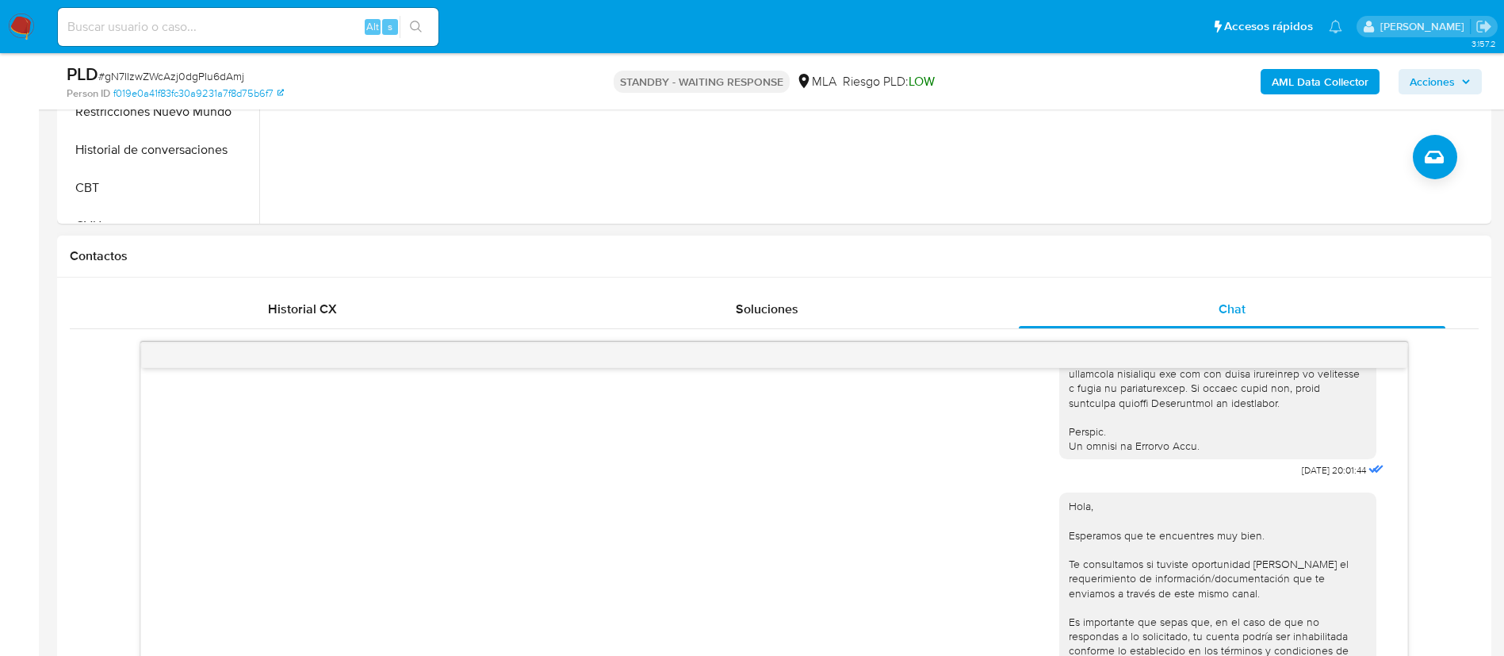
scroll to position [752, 0]
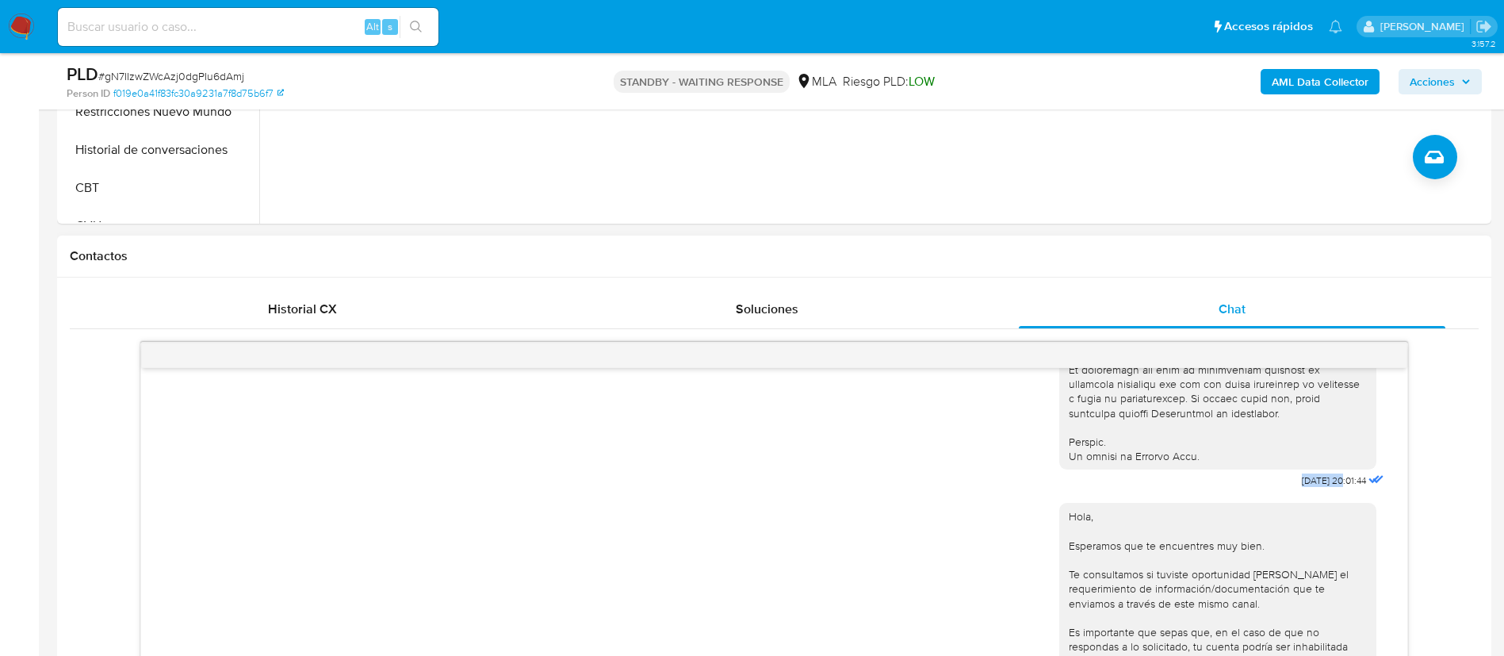
drag, startPoint x: 1263, startPoint y: 507, endPoint x: 1308, endPoint y: 504, distance: 45.3
click at [1308, 492] on div "[DATE] 20:01:44" at bounding box center [1223, 58] width 328 height 868
copy span "17/07/202"
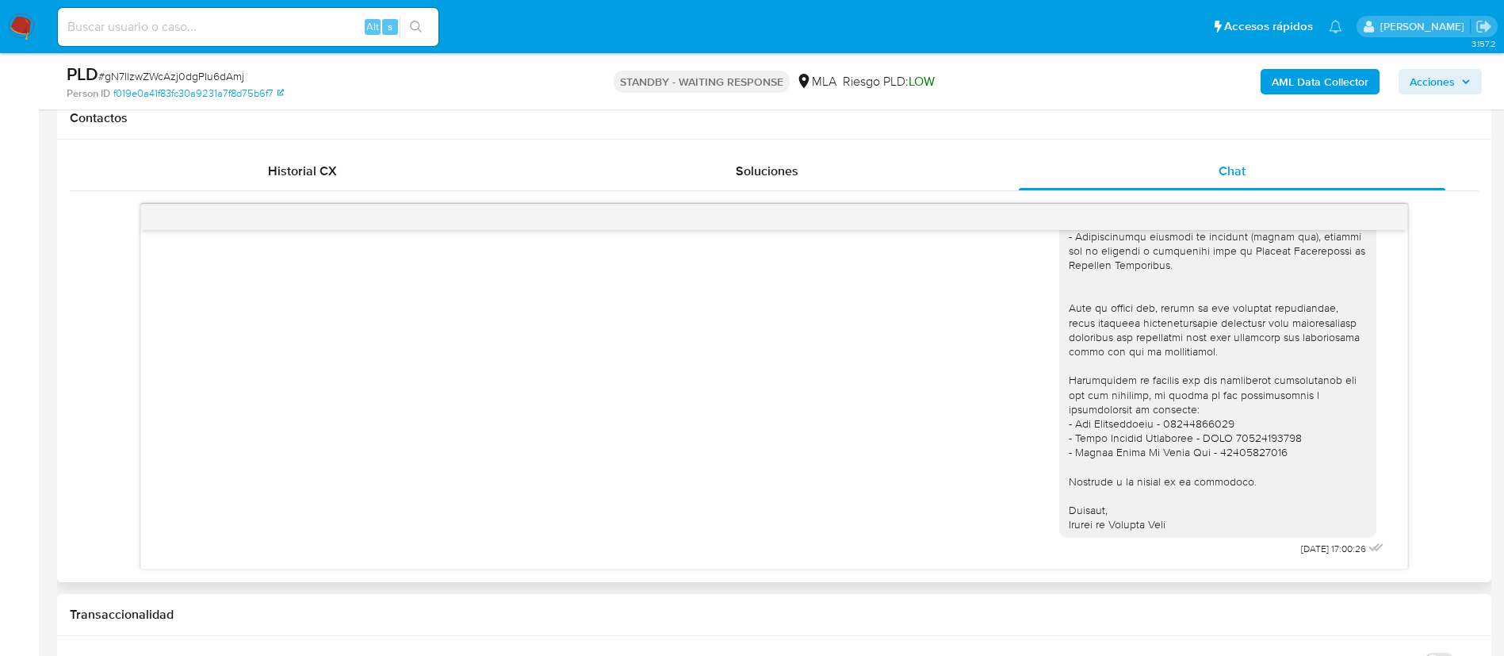
scroll to position [734, 0]
drag, startPoint x: 1253, startPoint y: 536, endPoint x: 1310, endPoint y: 545, distance: 57.0
click at [1310, 545] on div "02/09/2025 17:00:26" at bounding box center [1223, 269] width 328 height 580
copy div "[DATE]"
